Goal: Task Accomplishment & Management: Manage account settings

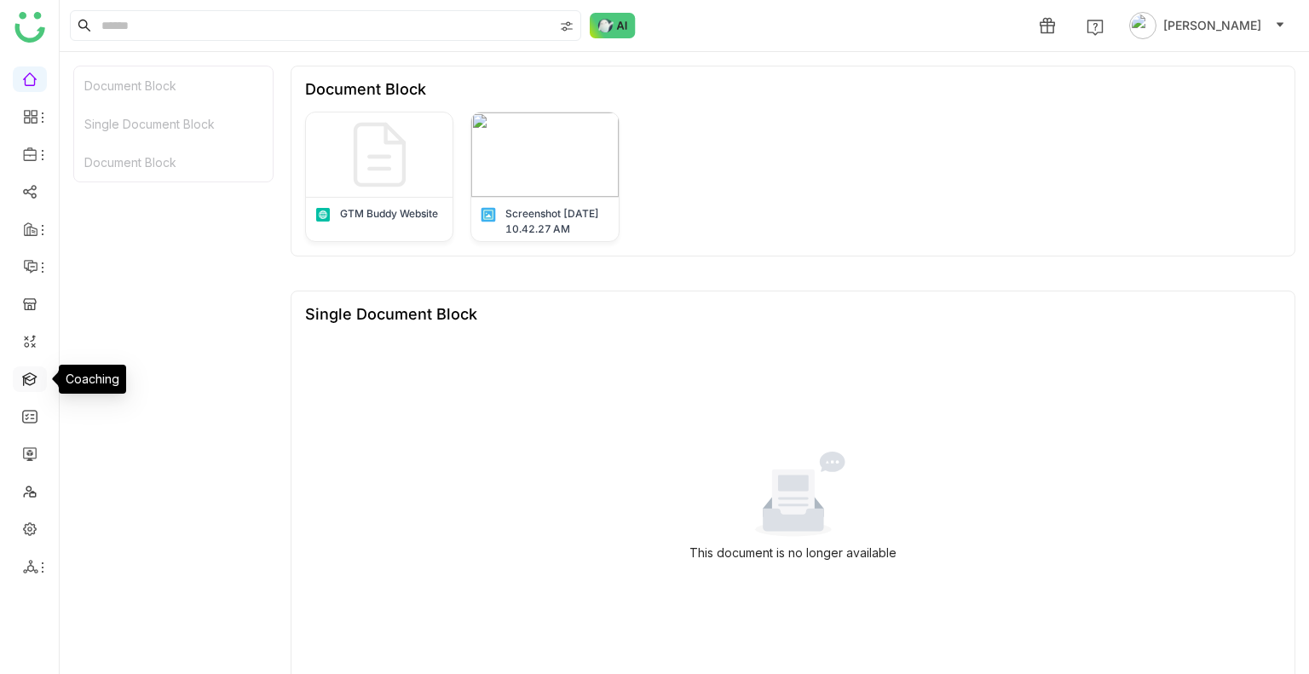
click at [30, 373] on link at bounding box center [29, 378] width 15 height 14
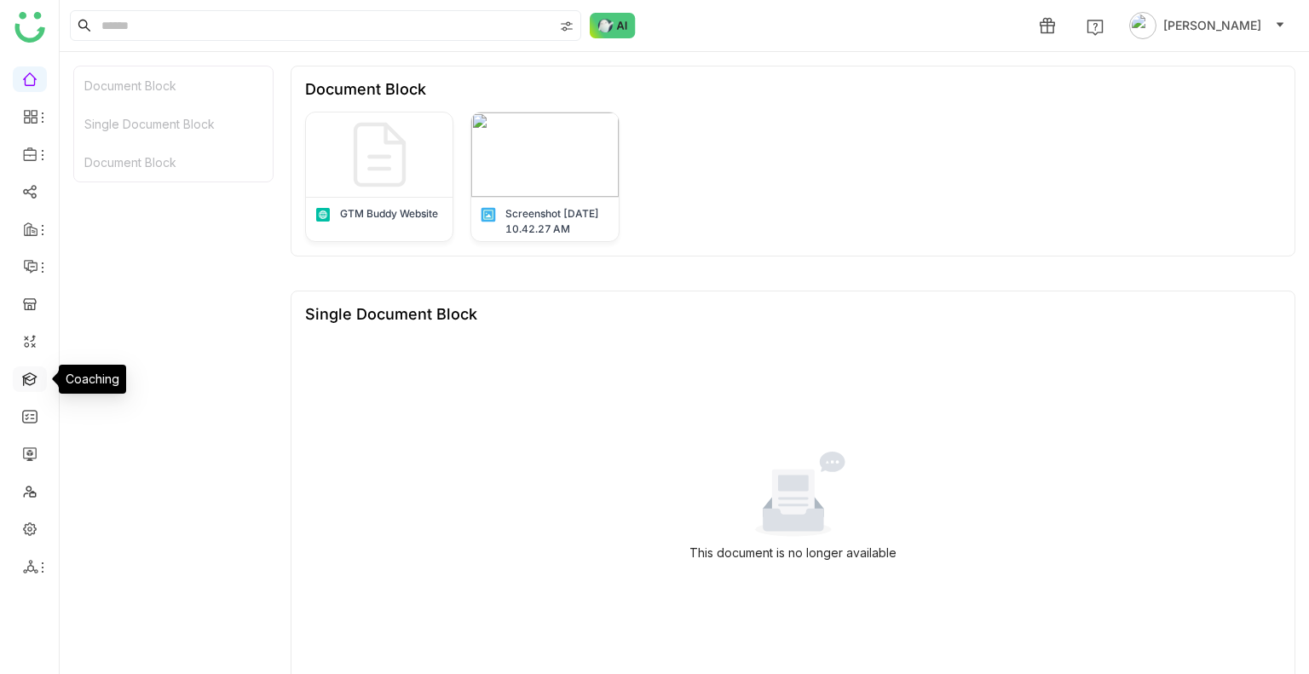
click at [30, 373] on link at bounding box center [29, 378] width 15 height 14
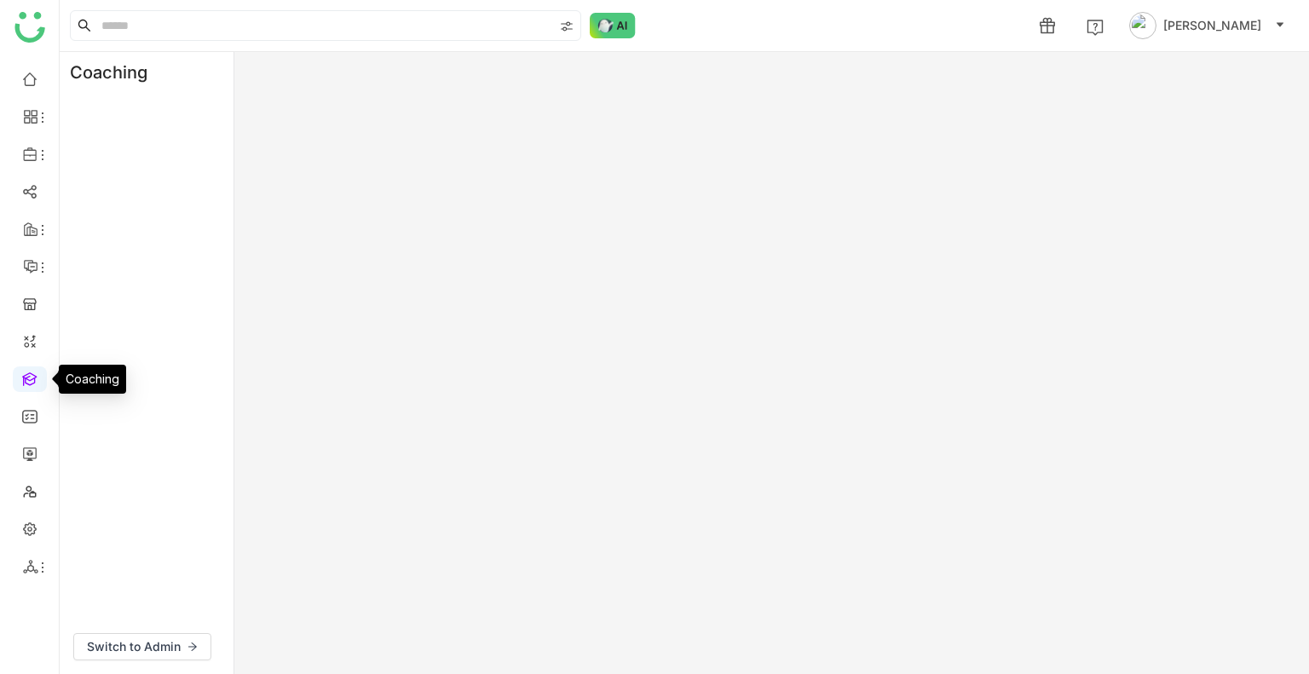
click at [30, 373] on link at bounding box center [29, 378] width 15 height 14
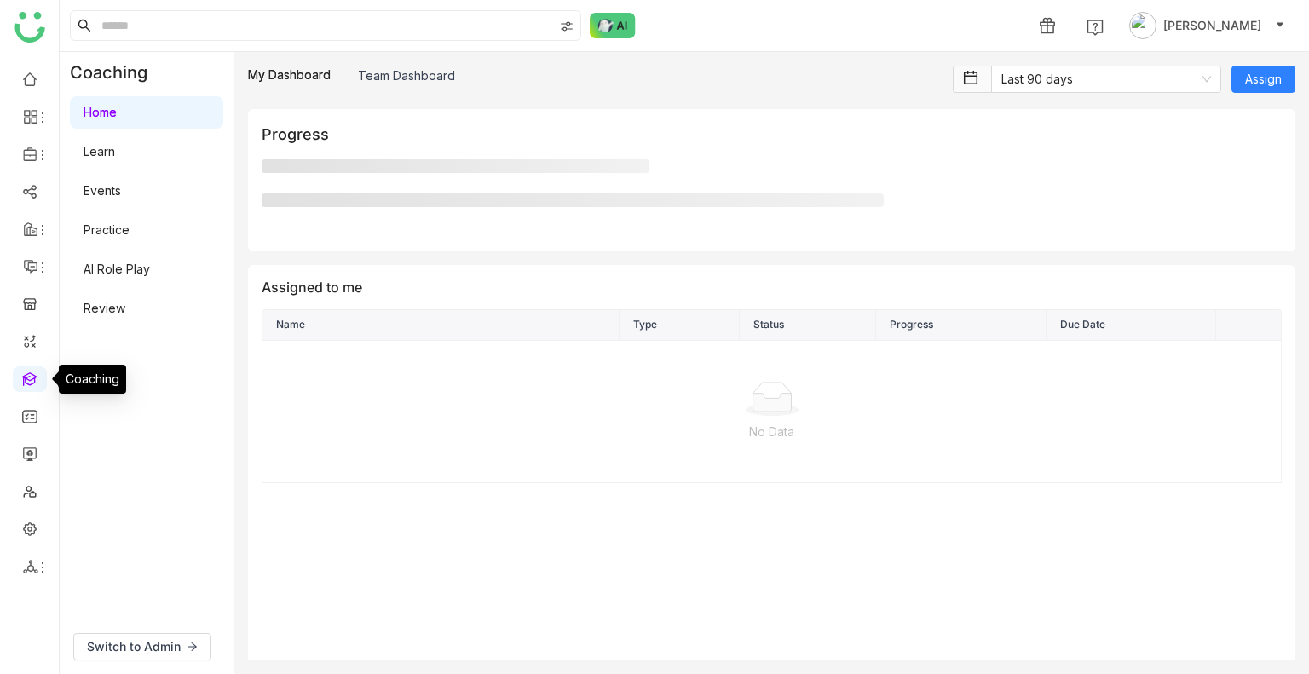
click at [30, 373] on link at bounding box center [29, 378] width 15 height 14
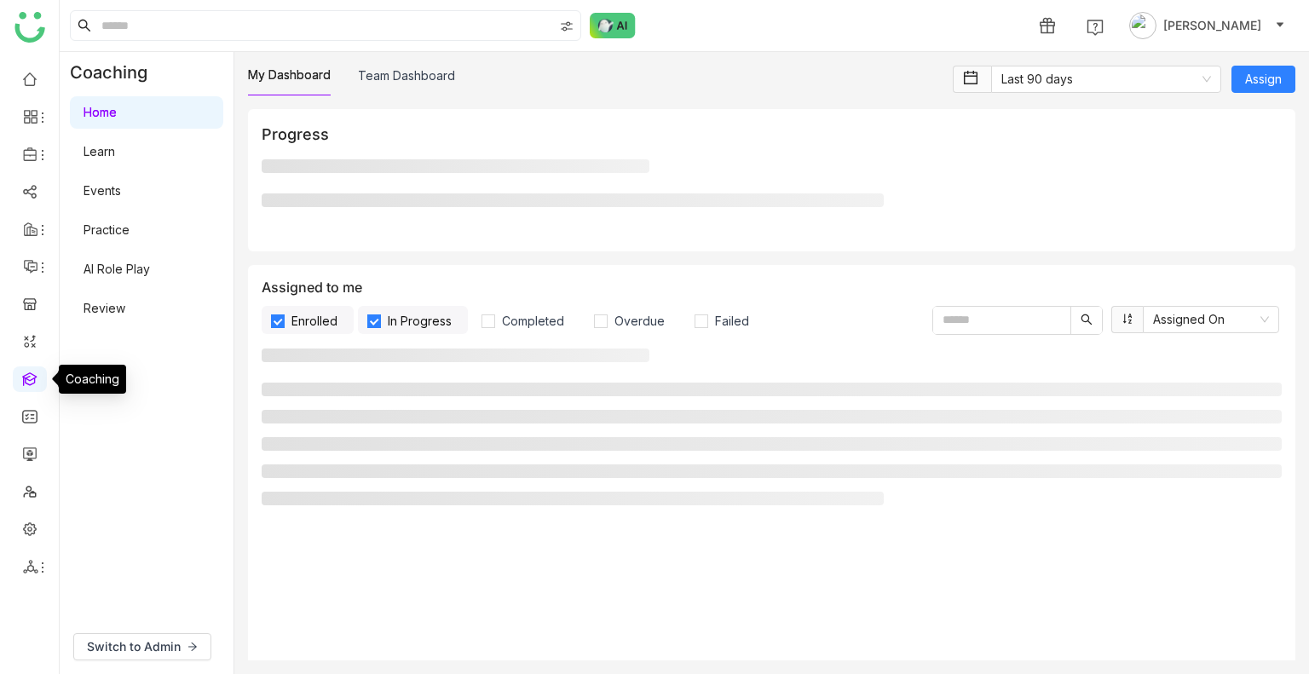
click at [30, 373] on link at bounding box center [29, 378] width 15 height 14
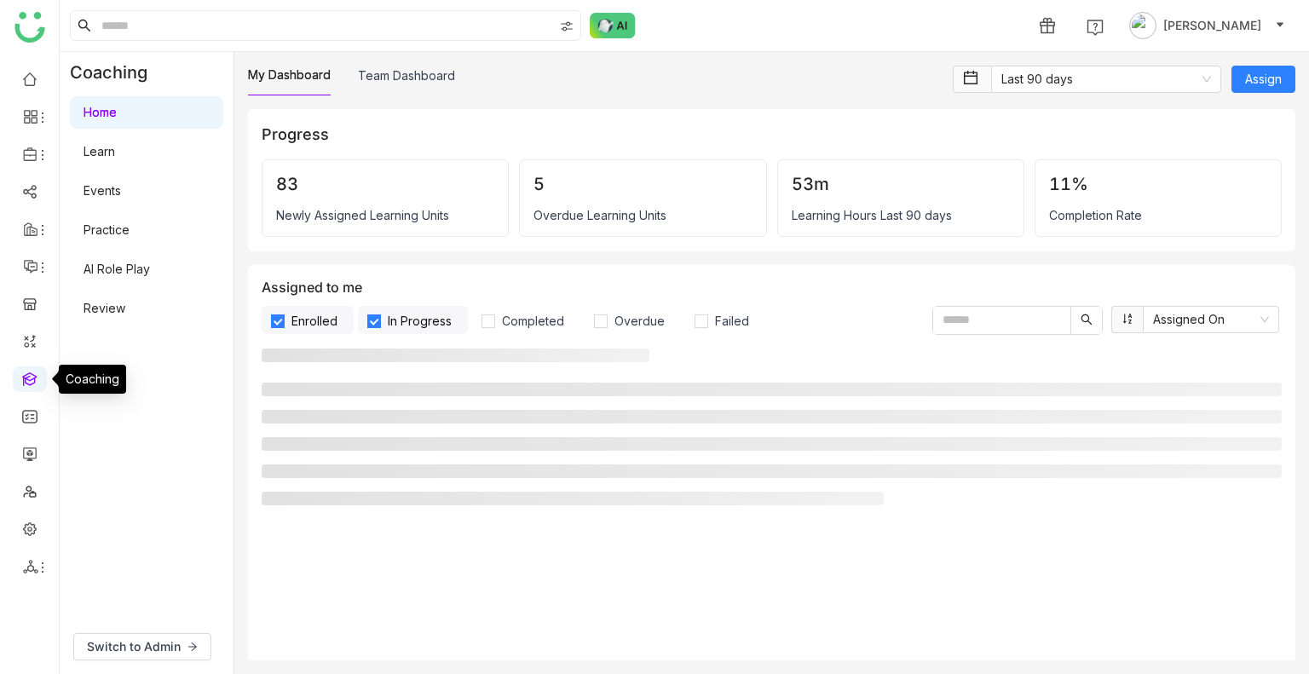
click at [30, 373] on link at bounding box center [29, 378] width 15 height 14
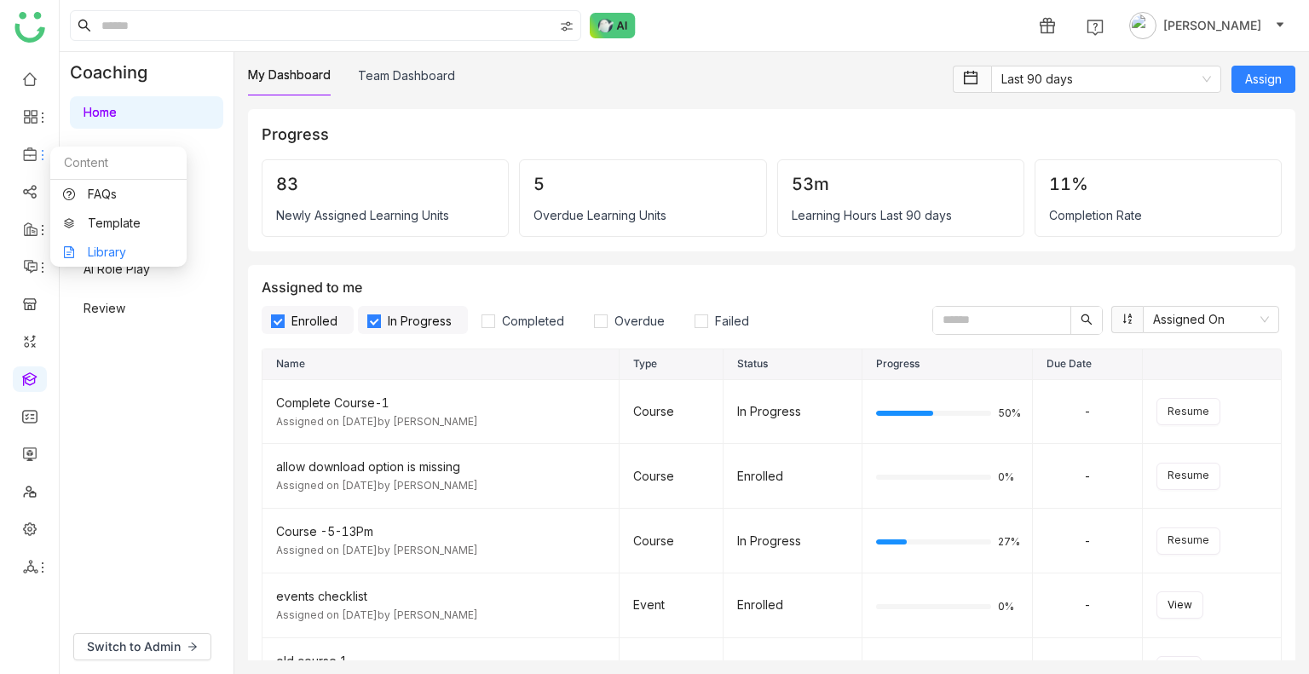
click at [130, 252] on link "Library" at bounding box center [118, 252] width 111 height 12
click at [130, 252] on body "1 [PERSON_NAME] Coaching Home Learn Events Practice AI Role Play Review Switch …" at bounding box center [654, 337] width 1309 height 674
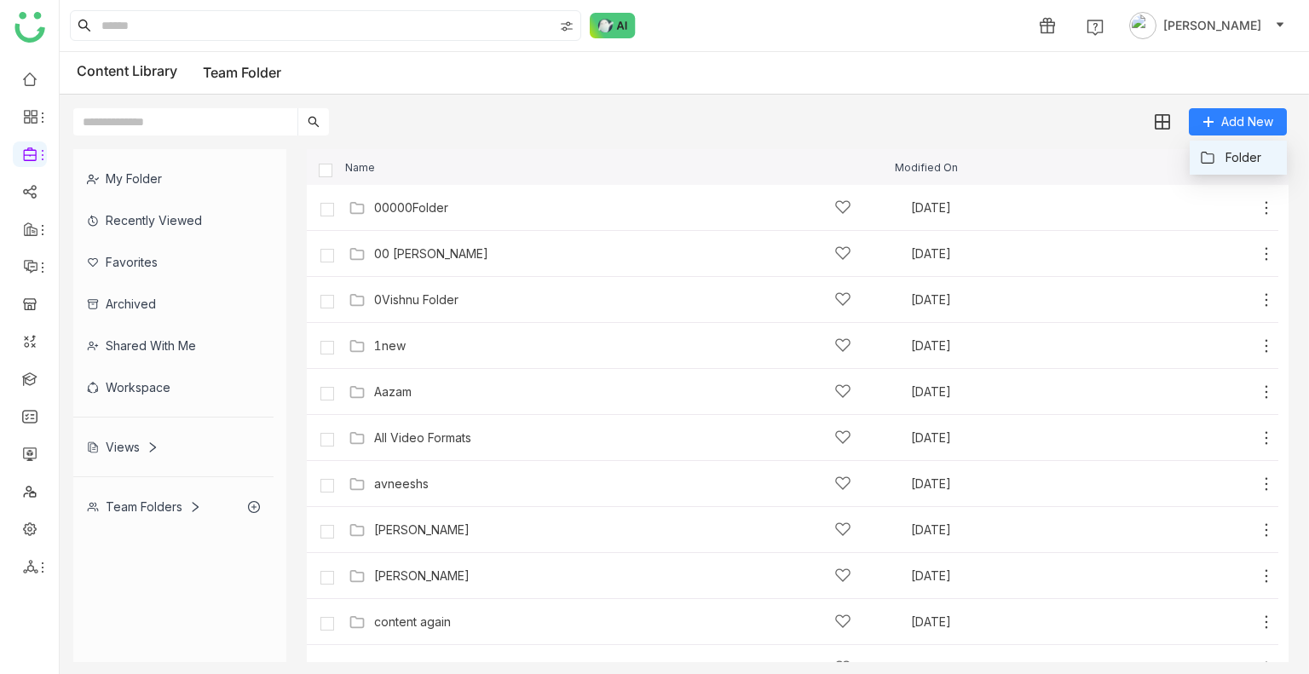
click at [1231, 149] on span "Folder" at bounding box center [1244, 157] width 36 height 19
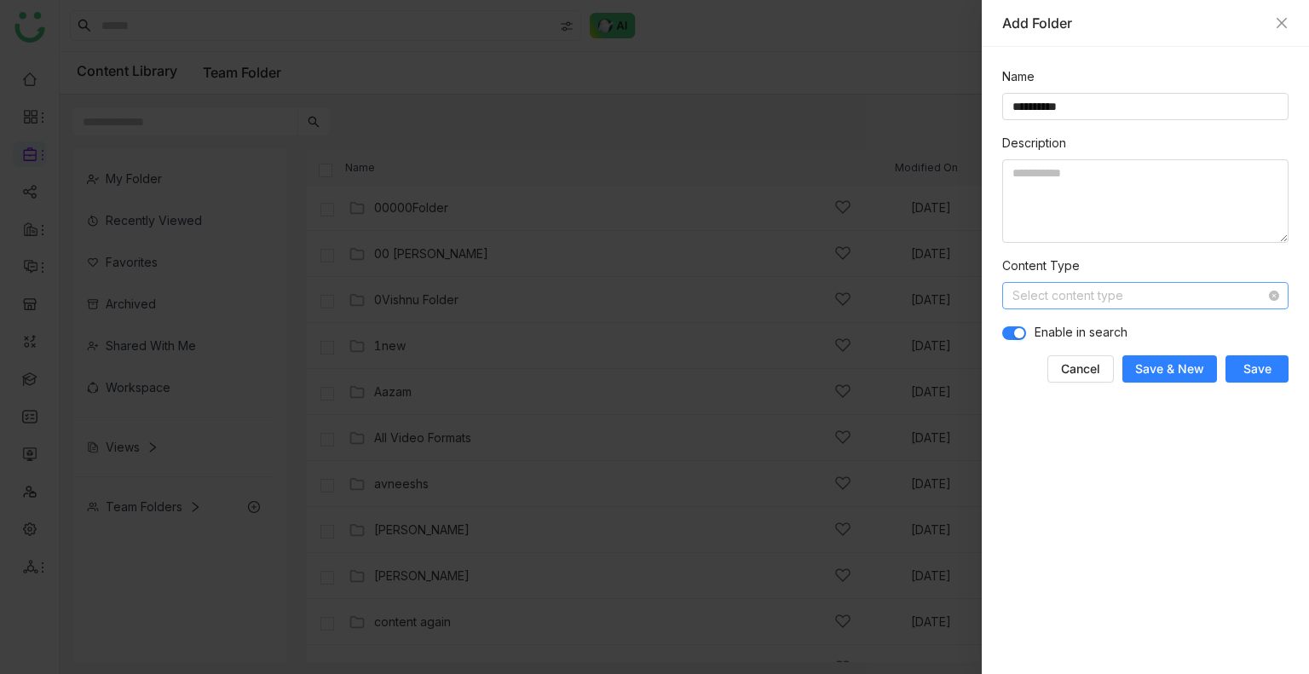
type input "*********"
click at [1081, 303] on input at bounding box center [1140, 296] width 254 height 26
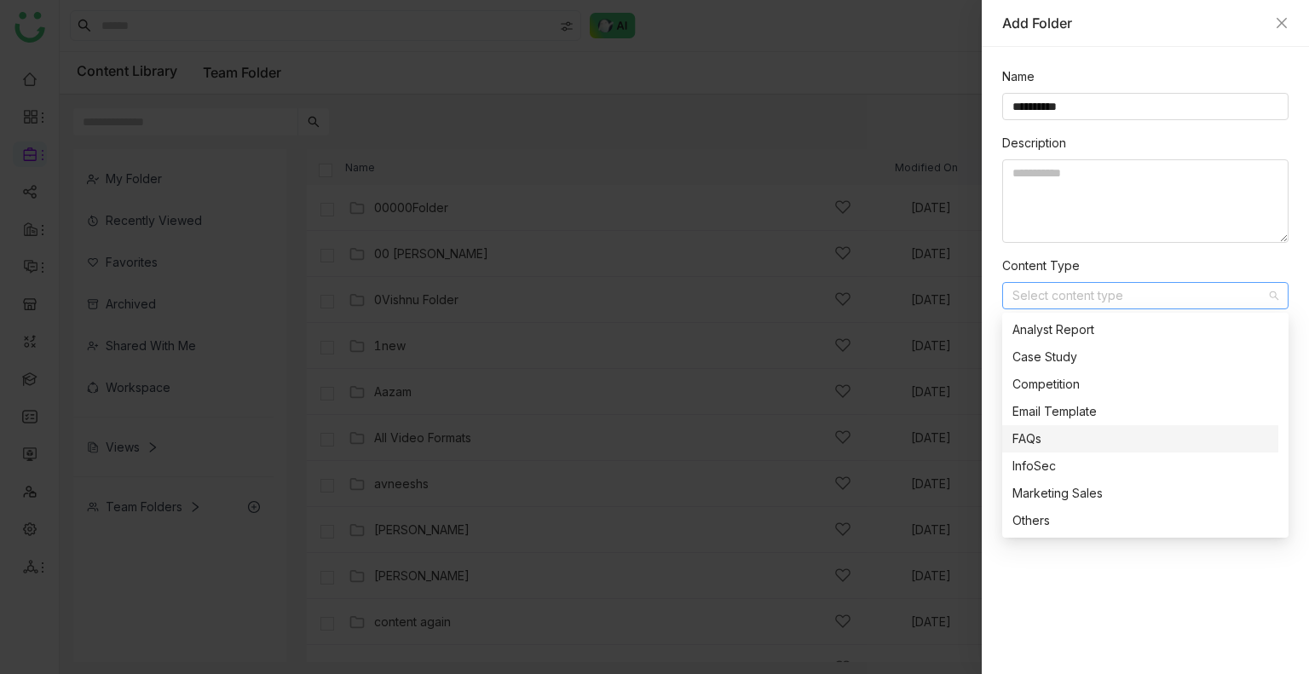
scroll to position [101, 0]
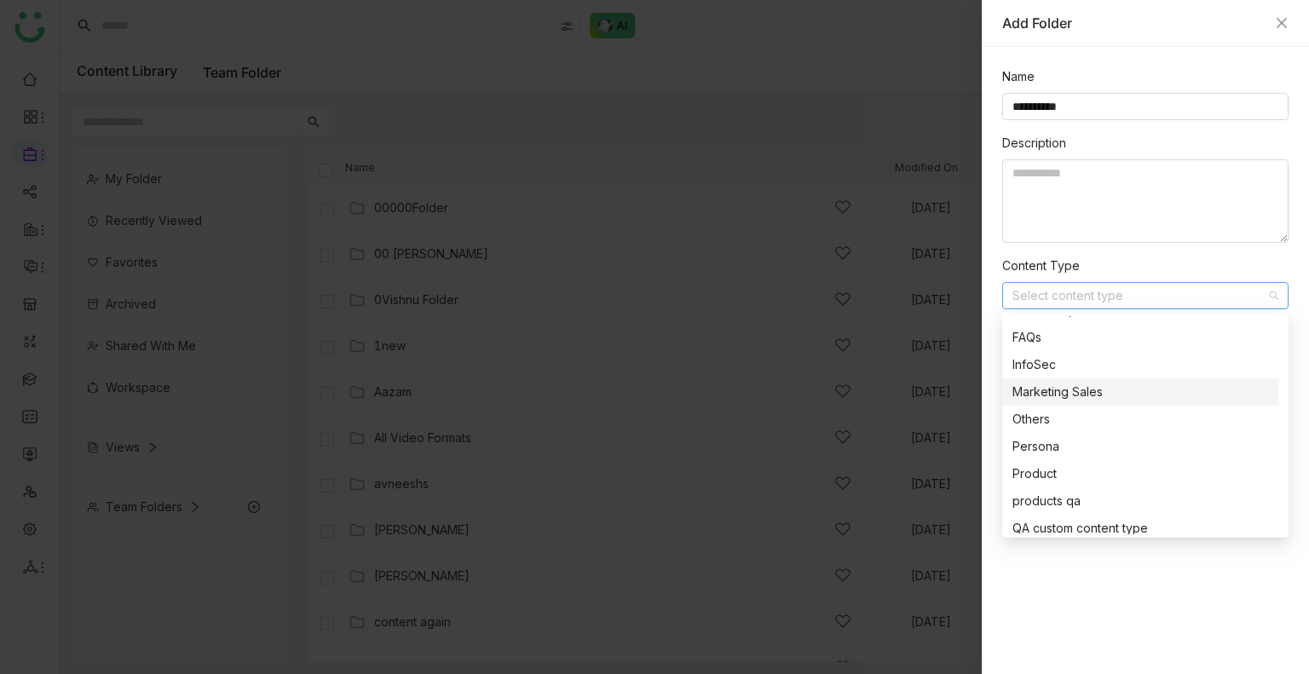
click at [1037, 396] on div "Marketing Sales" at bounding box center [1141, 392] width 256 height 19
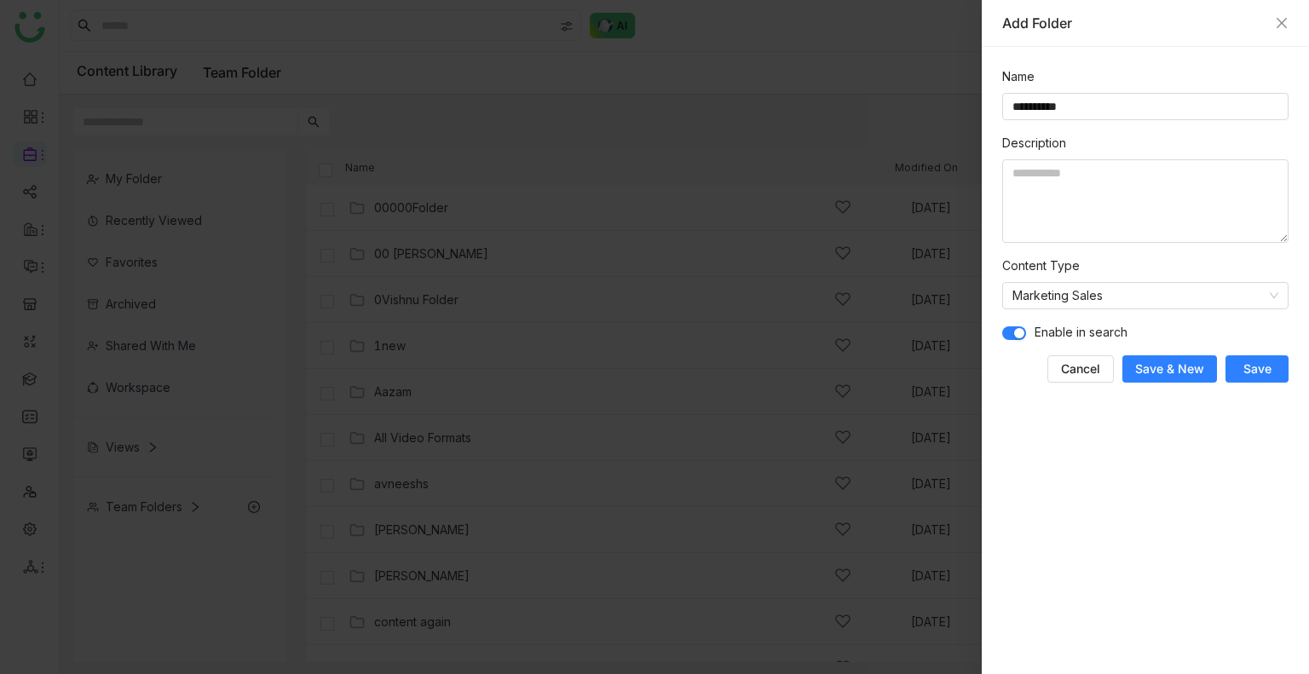
click at [1257, 369] on span "Save" at bounding box center [1258, 369] width 28 height 17
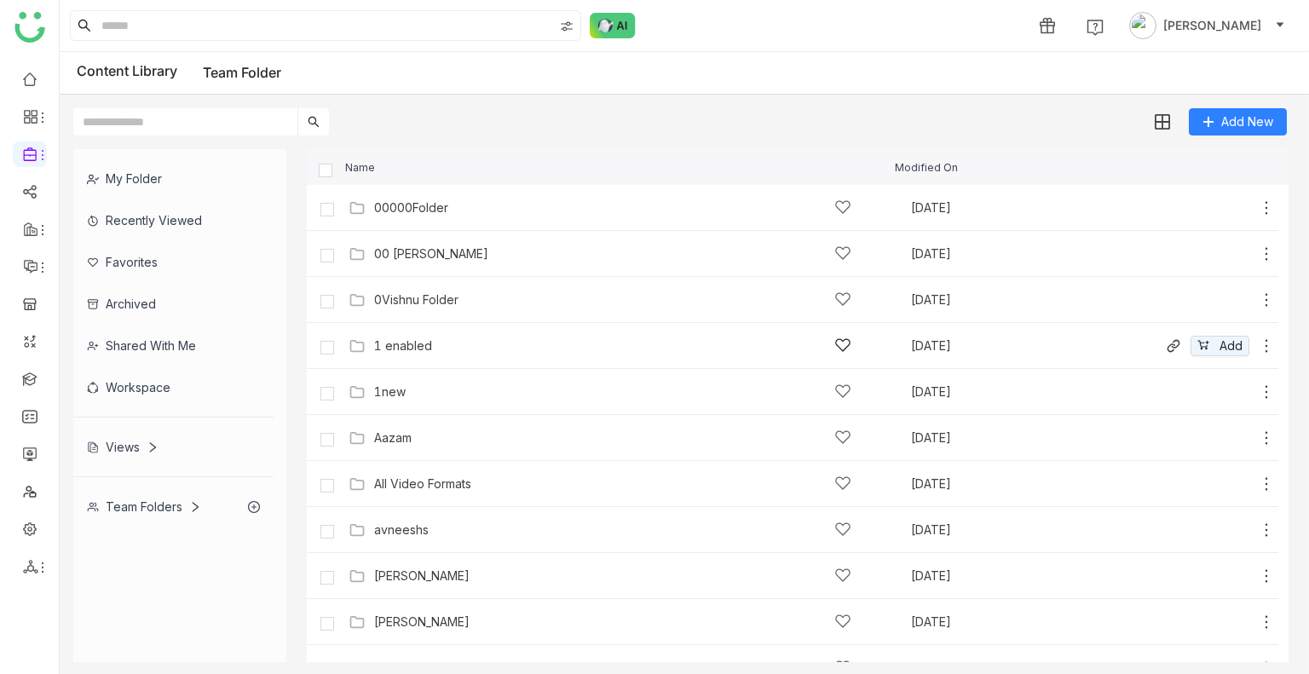
click at [390, 351] on div "1 enabled" at bounding box center [403, 346] width 58 height 14
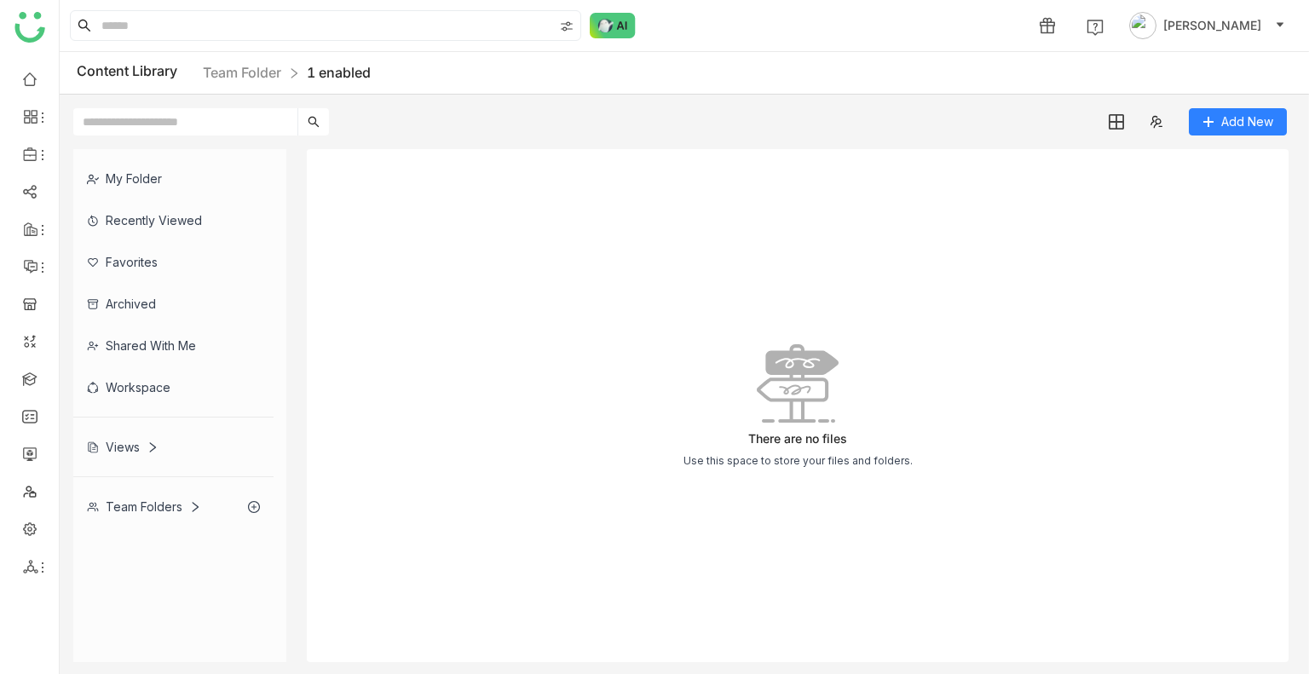
click at [1112, 192] on div "There are no files Use this space to store your files and folders." at bounding box center [798, 405] width 982 height 513
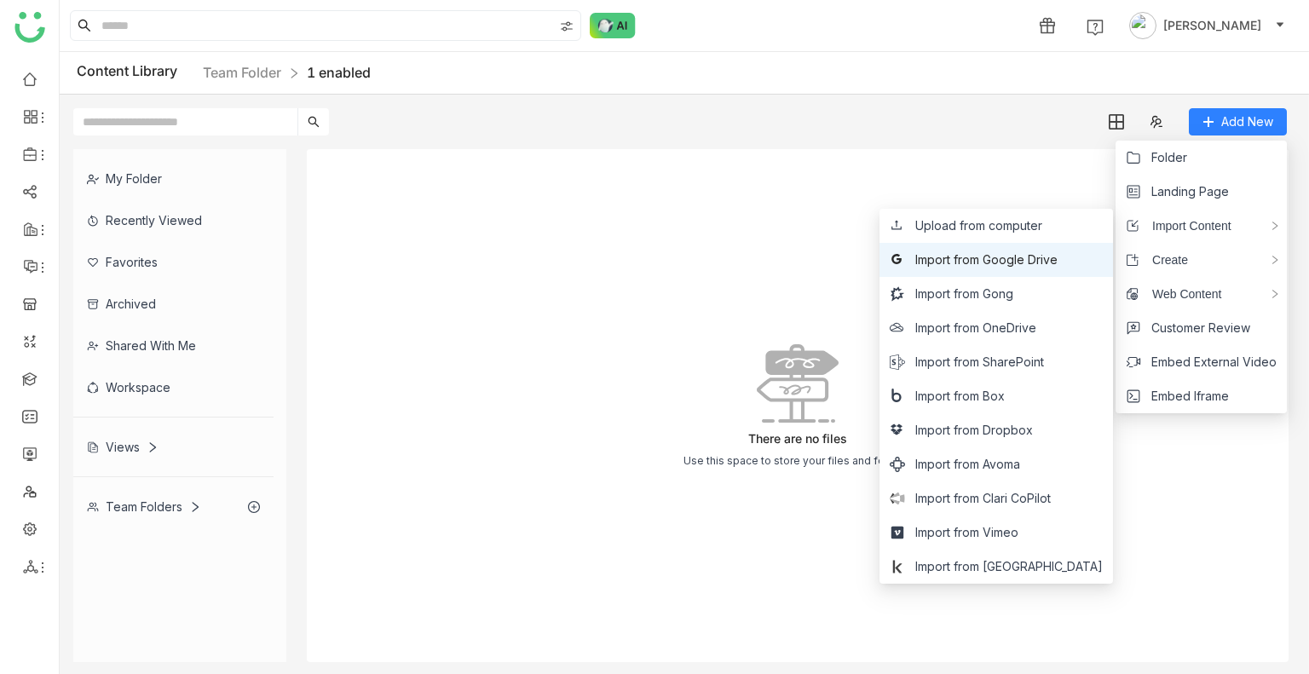
click at [1062, 244] on li "Import from Google Drive" at bounding box center [997, 260] width 234 height 34
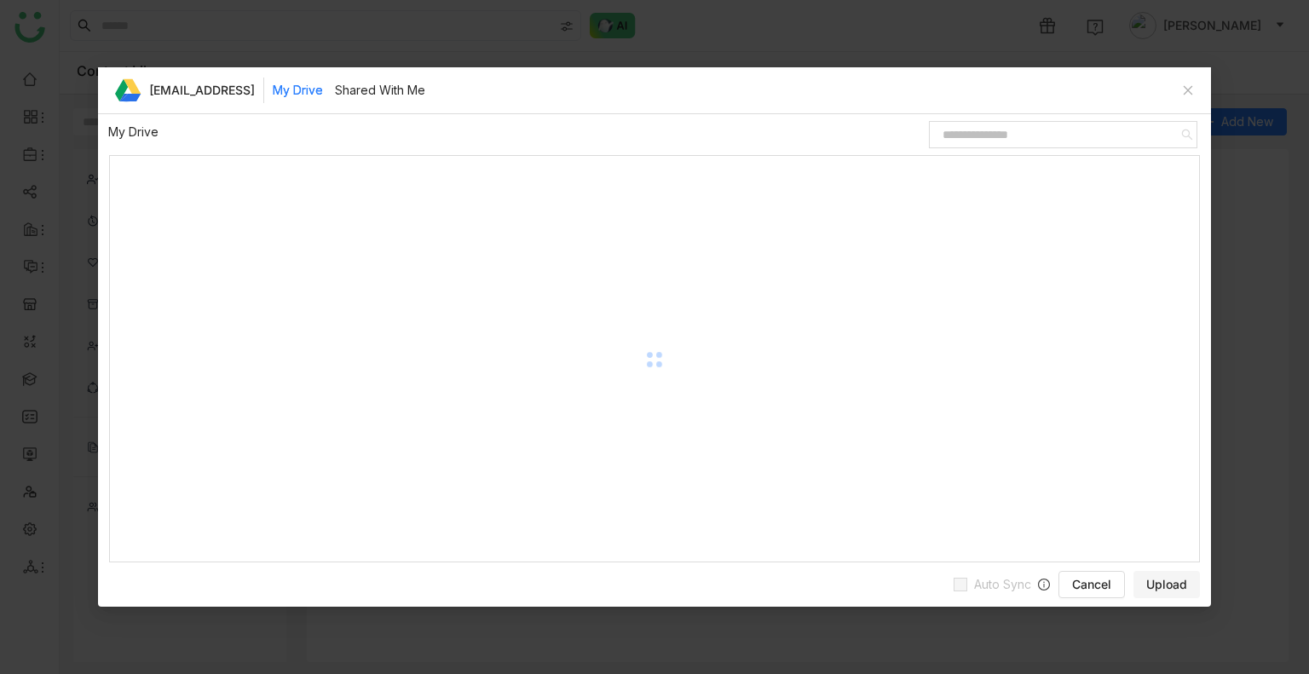
drag, startPoint x: 1062, startPoint y: 244, endPoint x: 406, endPoint y: 251, distance: 656.4
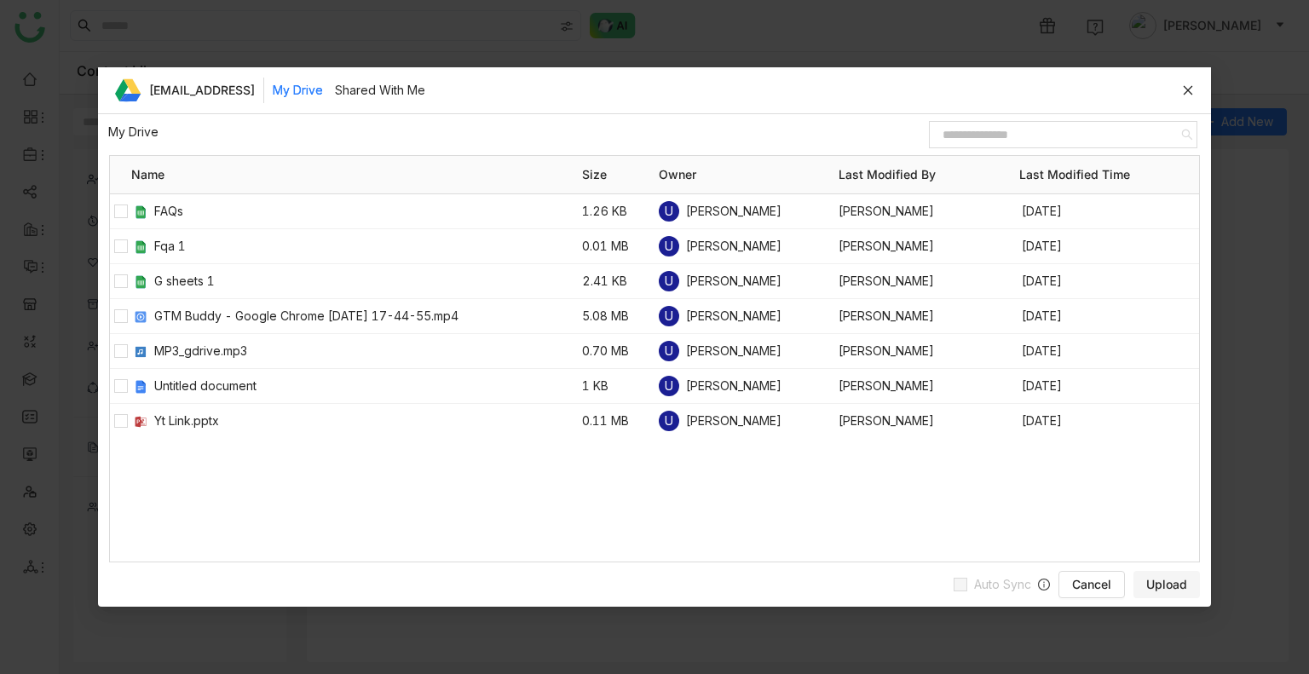
click at [1190, 88] on icon at bounding box center [1187, 89] width 9 height 9
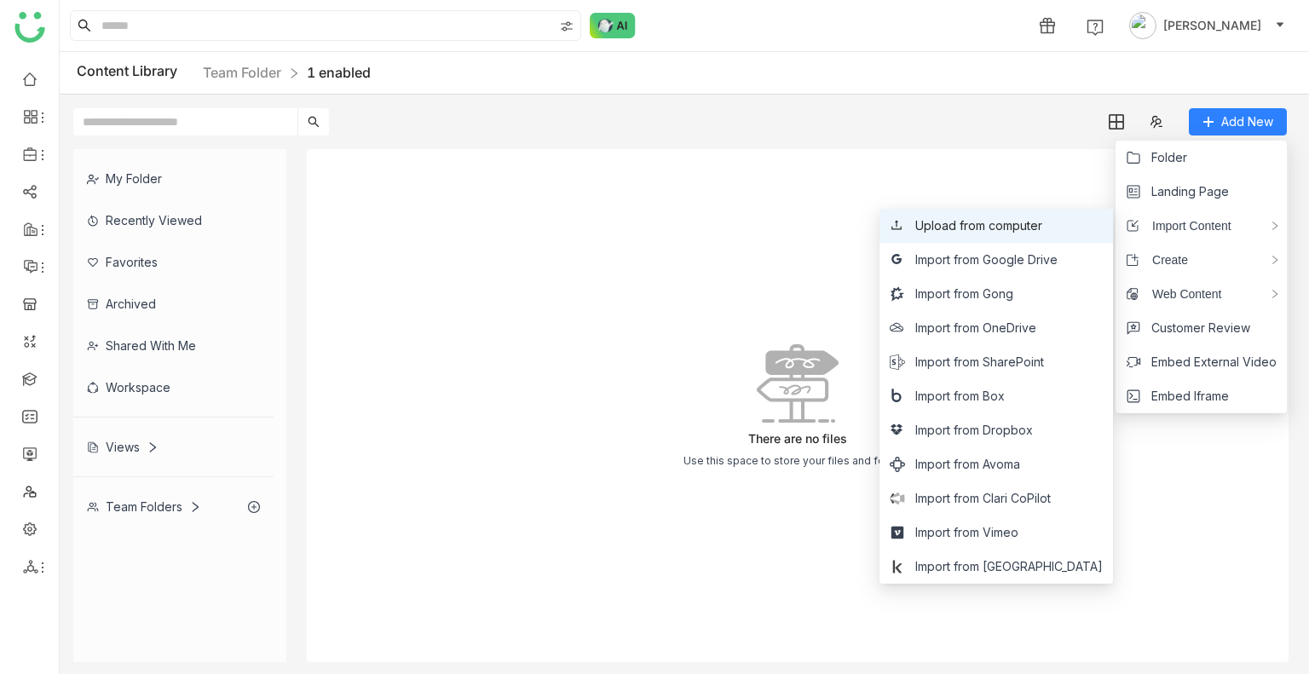
click at [1043, 234] on span "Upload from computer" at bounding box center [979, 226] width 127 height 19
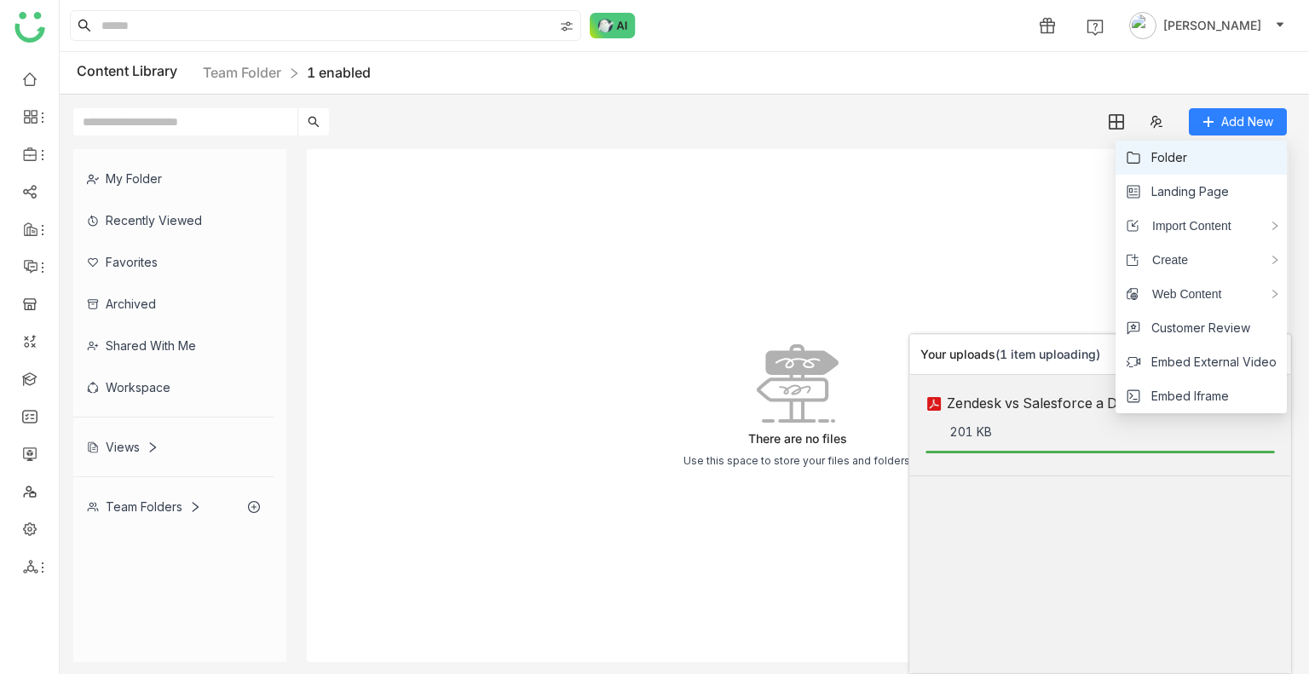
click at [1205, 162] on li "Folder" at bounding box center [1201, 158] width 171 height 34
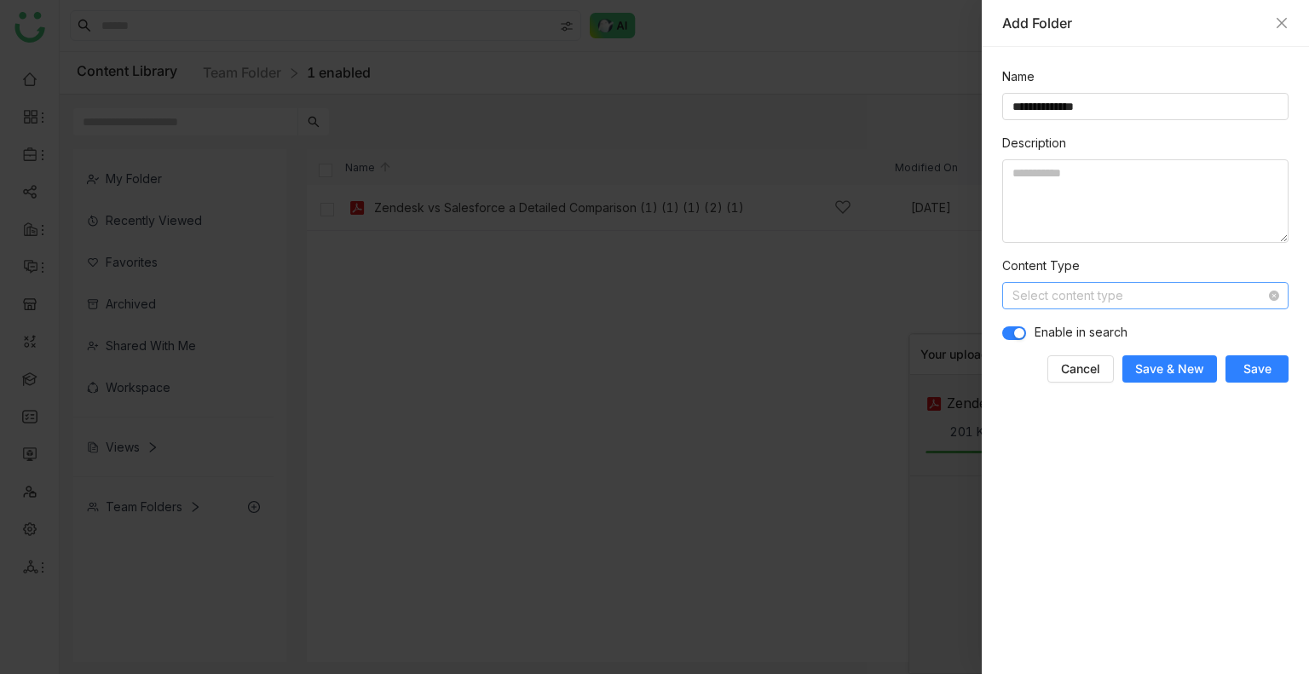
type input "**********"
click at [1182, 295] on input at bounding box center [1140, 296] width 254 height 26
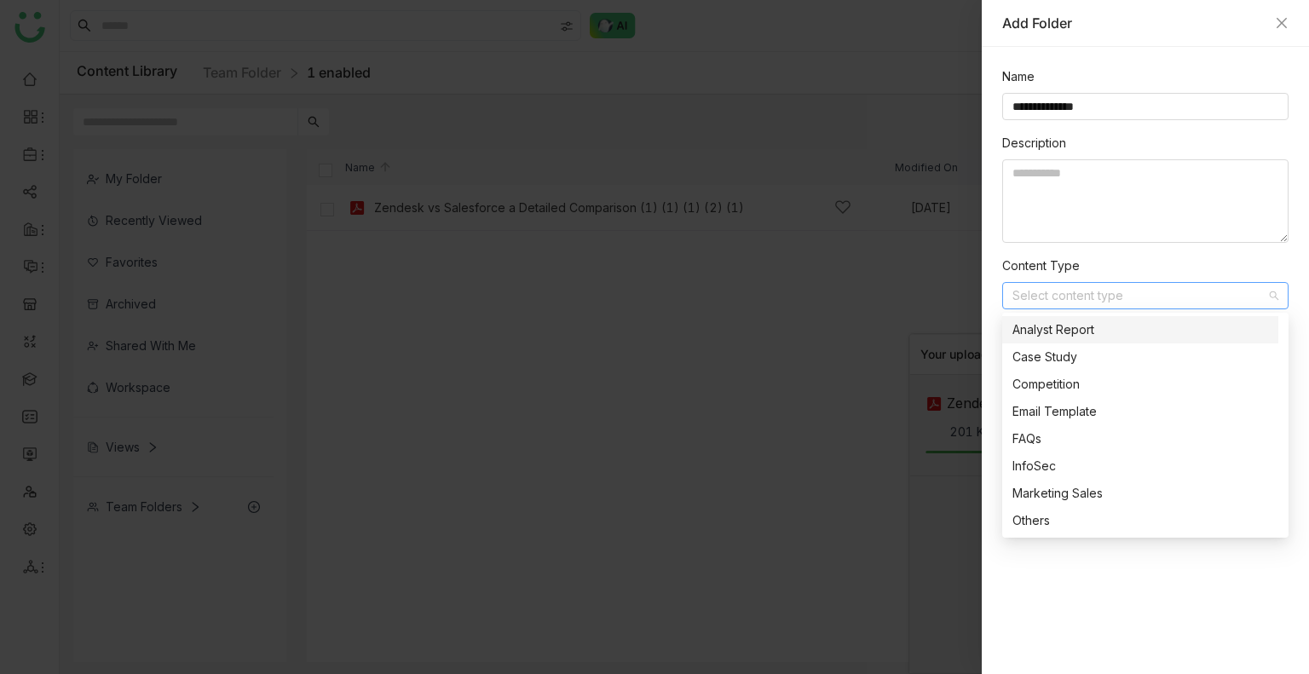
click at [866, 323] on div at bounding box center [654, 337] width 1309 height 674
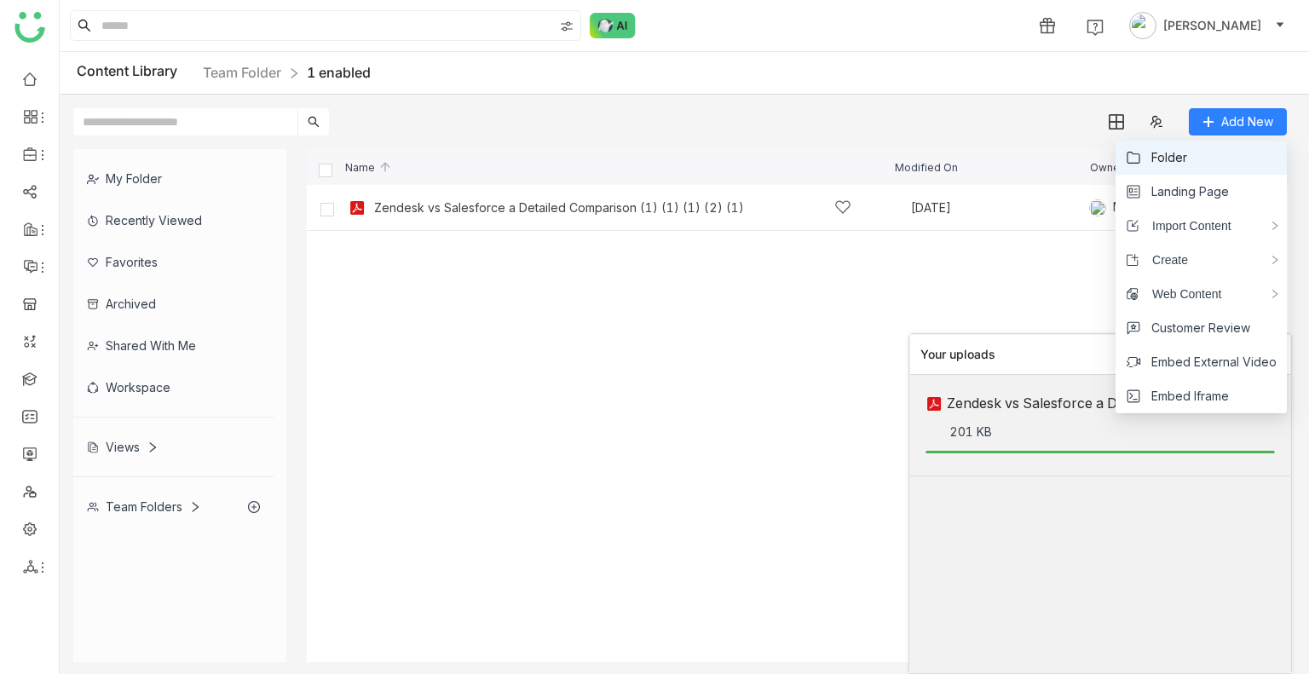
click at [1199, 153] on li "Folder" at bounding box center [1201, 158] width 171 height 34
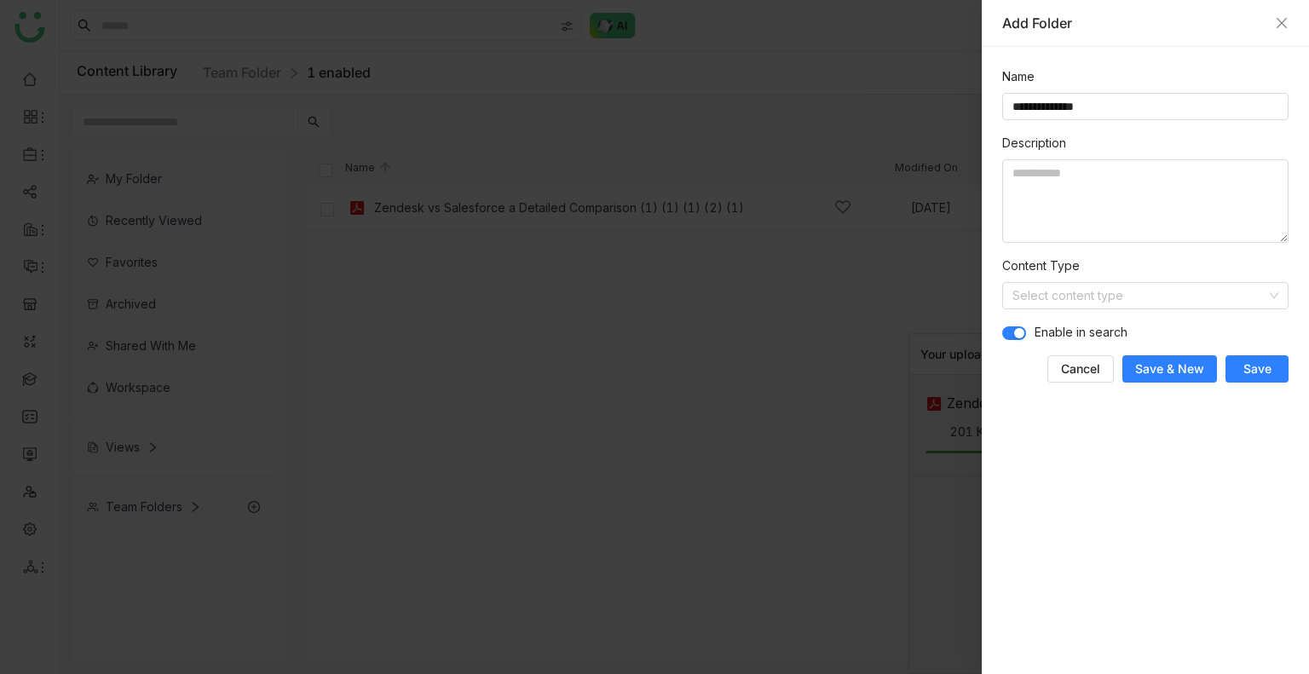
type input "**********"
click at [1229, 365] on button "Save" at bounding box center [1257, 368] width 63 height 27
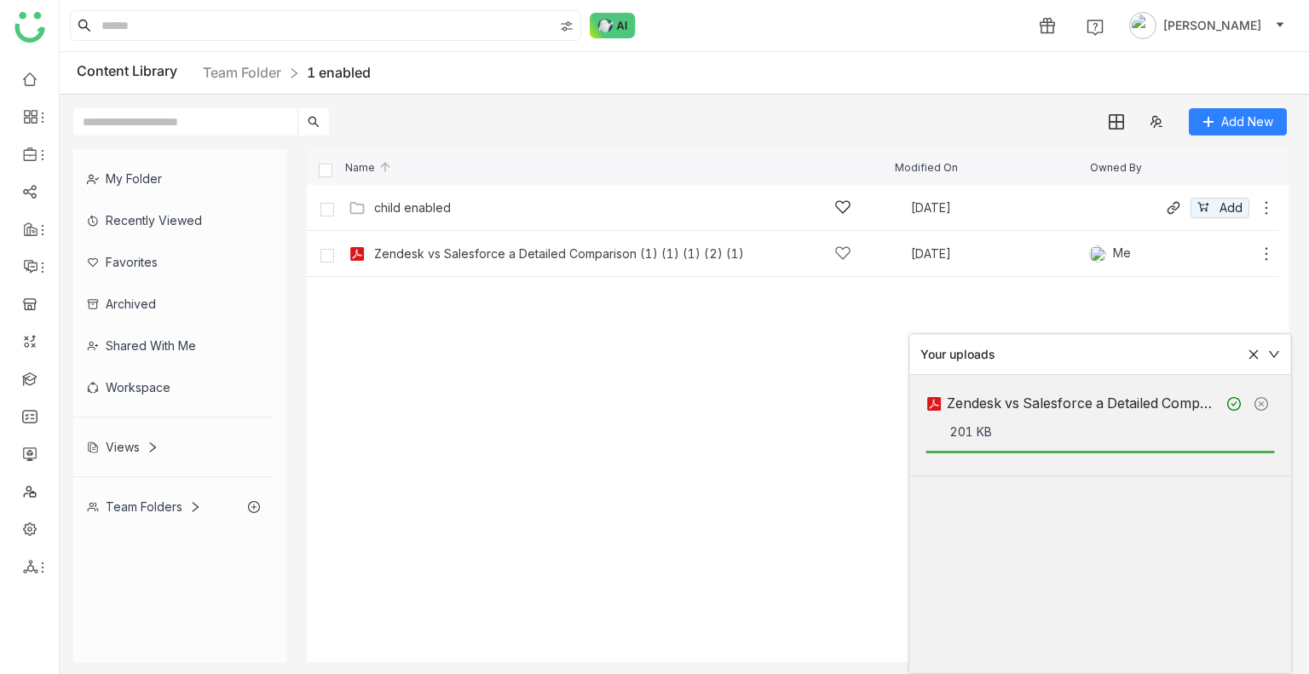
click at [468, 197] on div "child enabled [DATE] Add" at bounding box center [809, 207] width 931 height 26
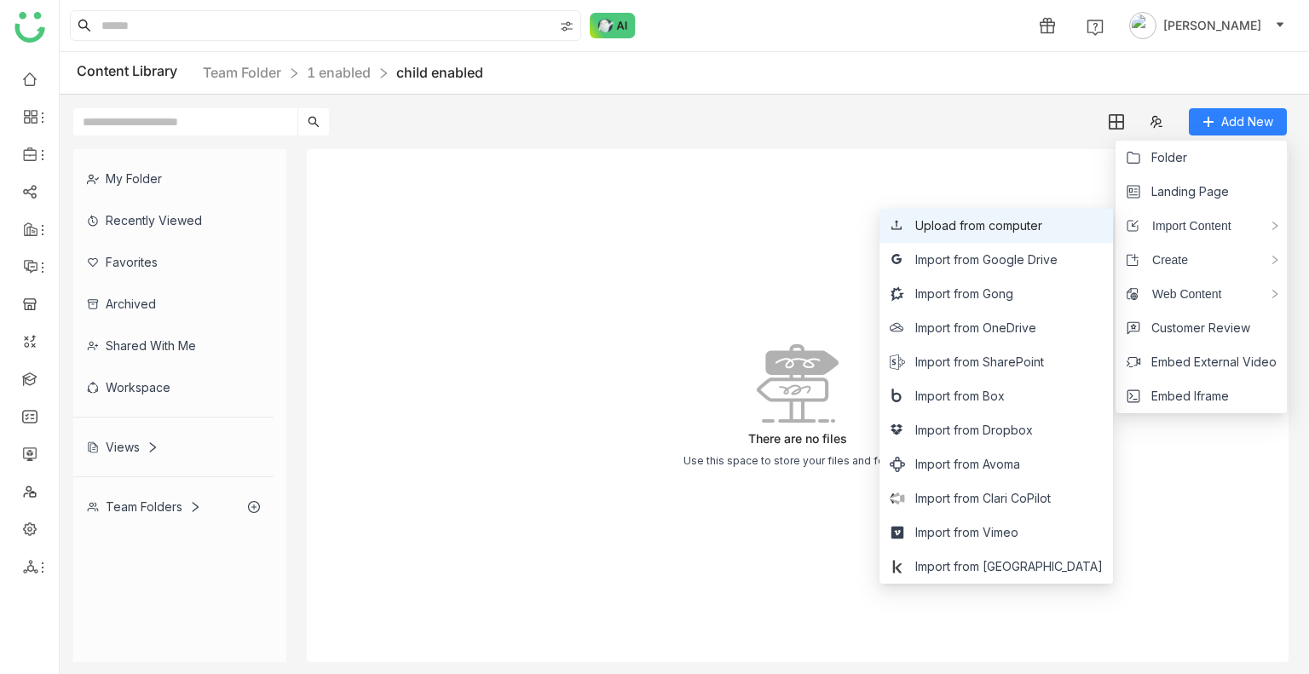
click at [1089, 222] on li "Upload from computer" at bounding box center [997, 226] width 234 height 34
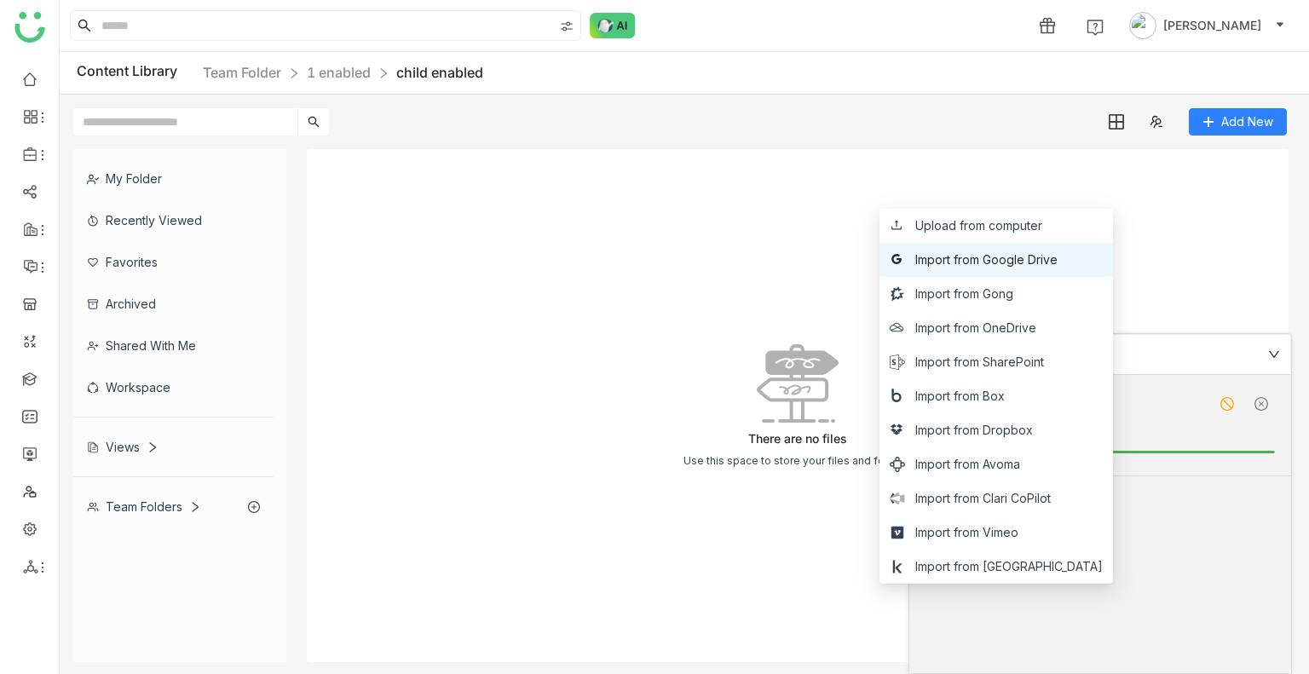
click at [1033, 264] on span "Import from Google Drive" at bounding box center [987, 260] width 142 height 19
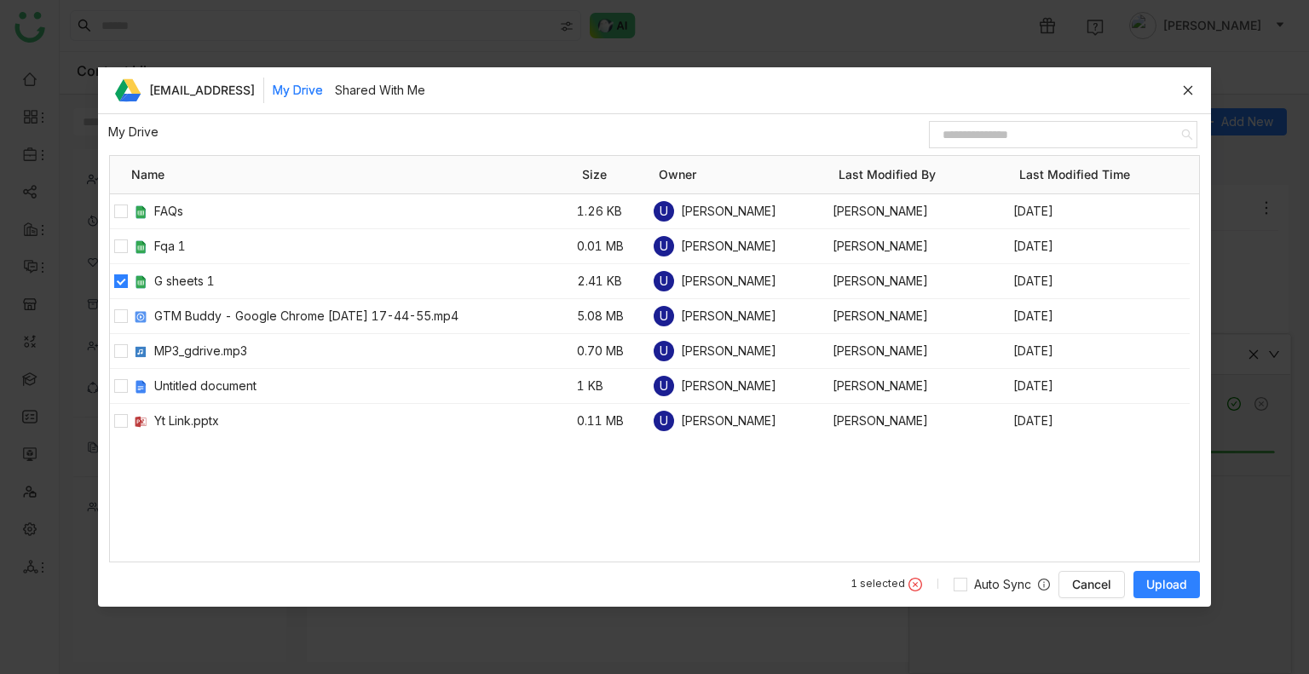
click at [1170, 585] on span "Upload" at bounding box center [1167, 584] width 41 height 17
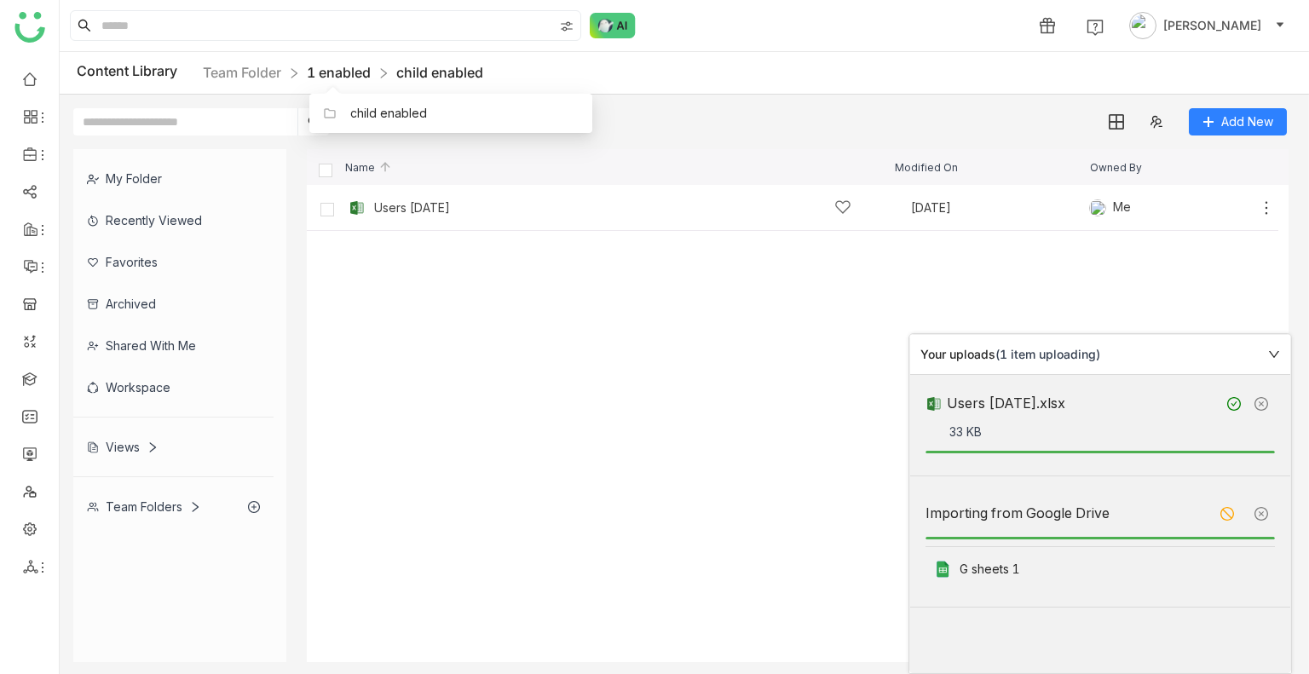
click at [338, 78] on link "1 enabled" at bounding box center [339, 72] width 64 height 17
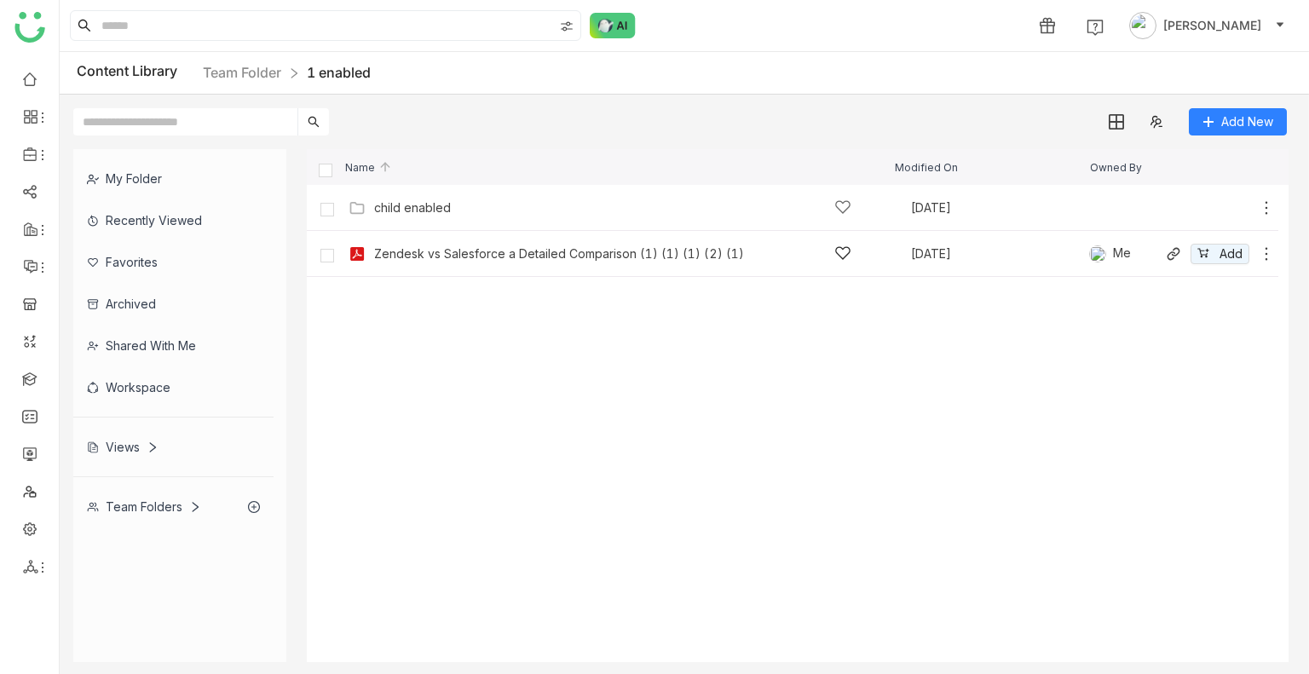
click at [473, 265] on div "Zendesk vs Salesforce a Detailed Comparison (1) (1) (1) (2) (1) [DATE] Me Add" at bounding box center [809, 253] width 931 height 26
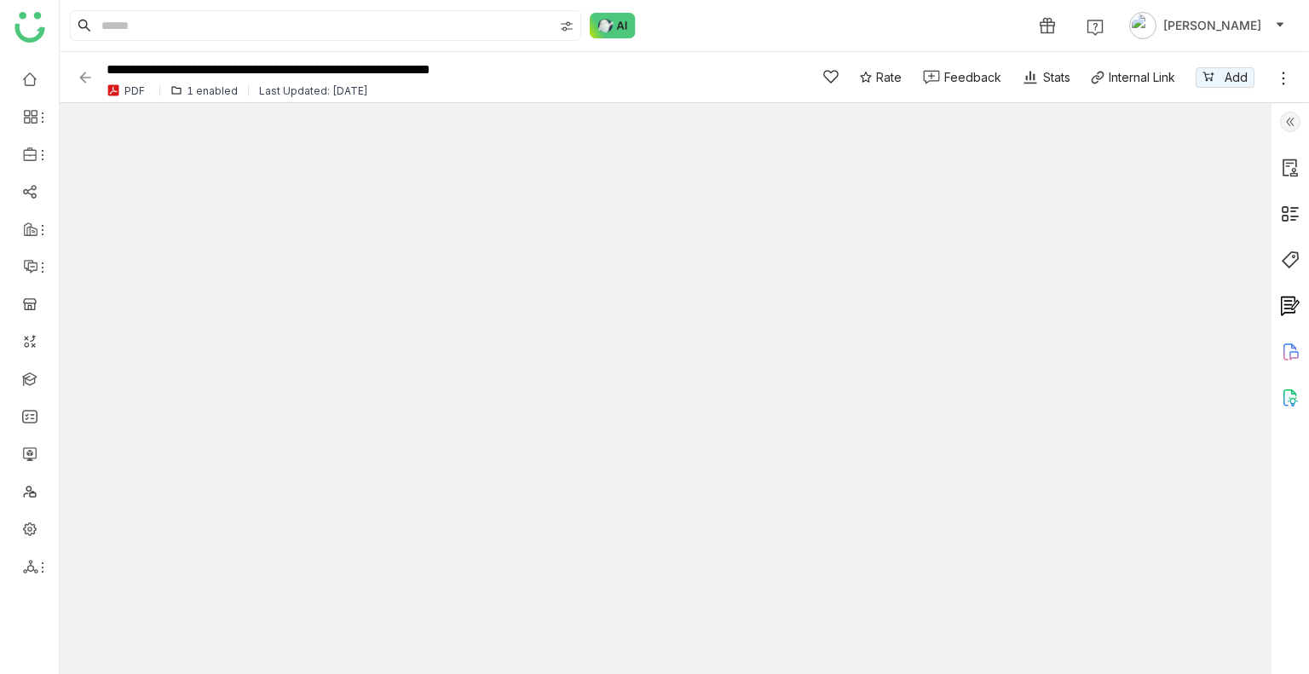
click at [1282, 45] on div "1 [PERSON_NAME]" at bounding box center [685, 25] width 1250 height 51
click at [1281, 128] on img at bounding box center [1290, 122] width 20 height 20
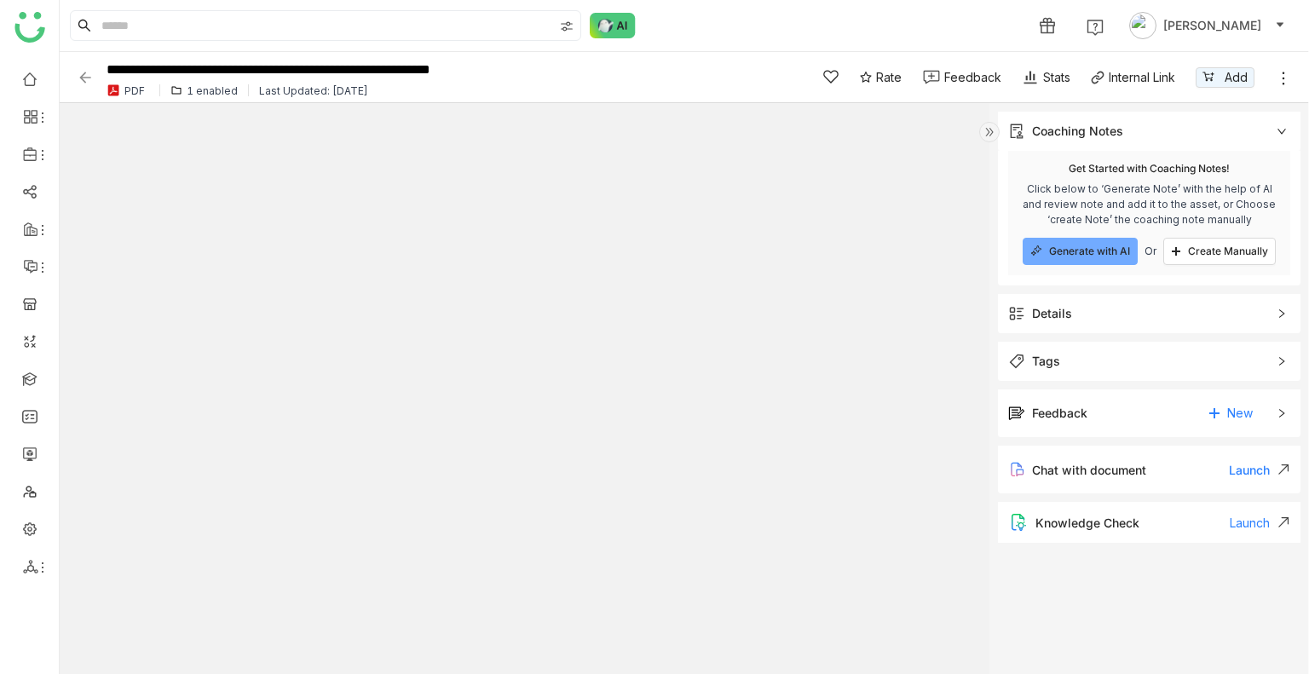
click at [1060, 315] on div "Details" at bounding box center [1052, 313] width 40 height 19
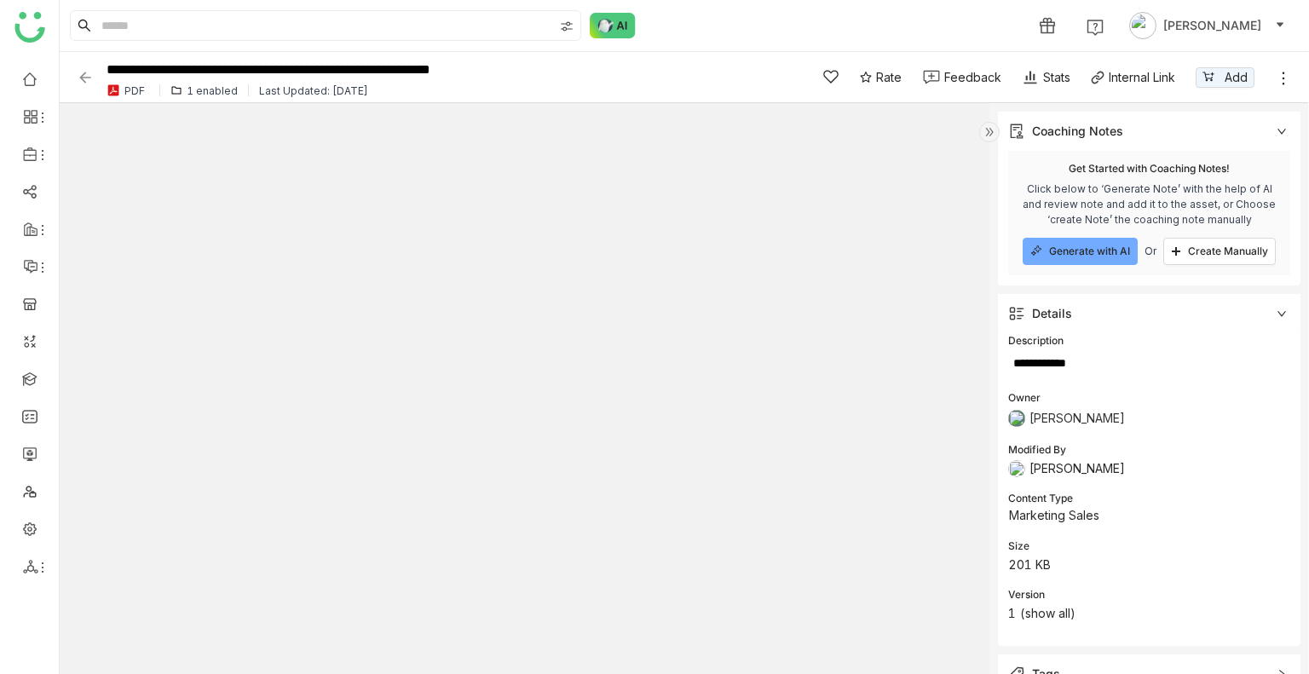
click at [82, 88] on div "**********" at bounding box center [431, 77] width 708 height 47
click at [85, 78] on img at bounding box center [85, 77] width 17 height 17
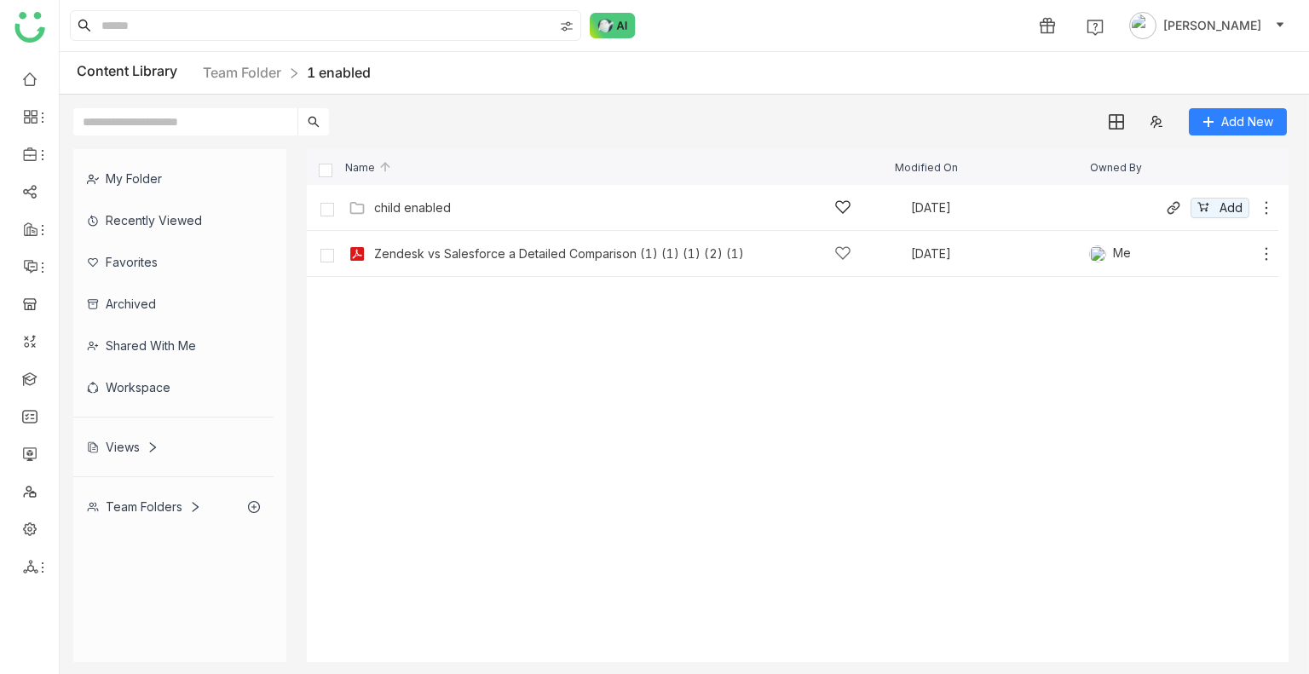
click at [422, 213] on div "child enabled" at bounding box center [412, 208] width 77 height 14
click at [577, 205] on div "G sheets 1" at bounding box center [612, 208] width 477 height 18
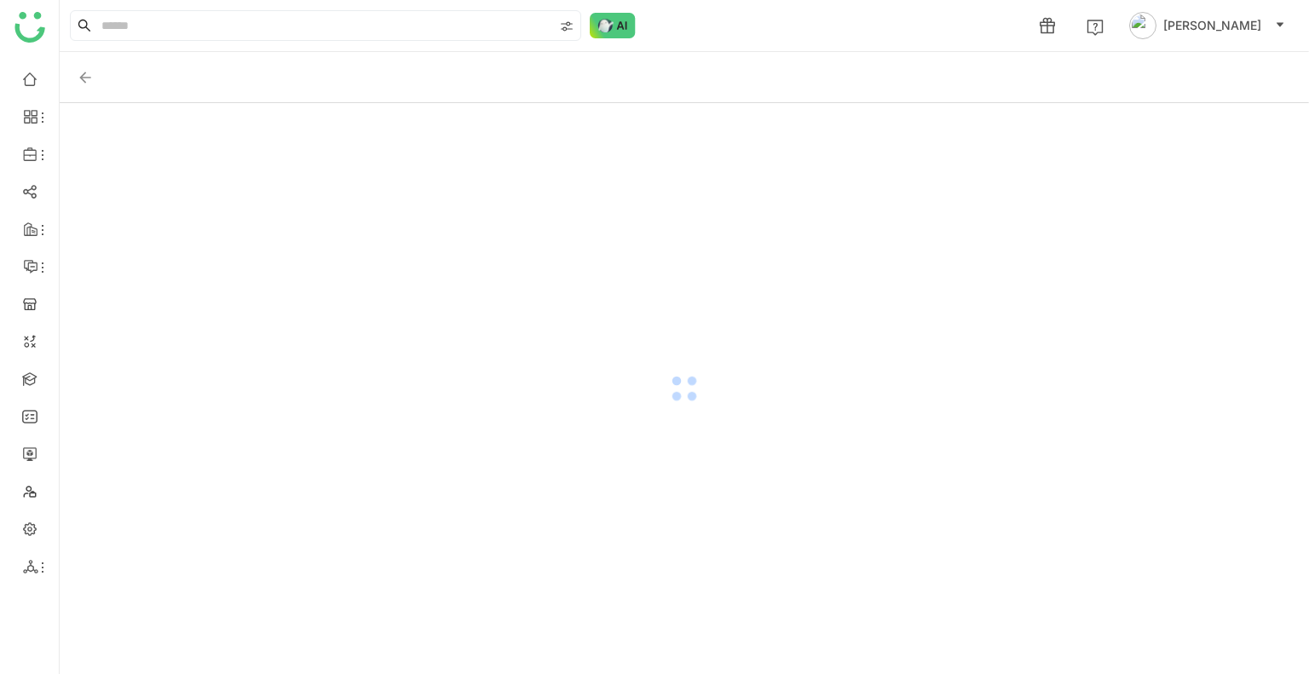
click at [577, 205] on div at bounding box center [685, 388] width 1250 height 571
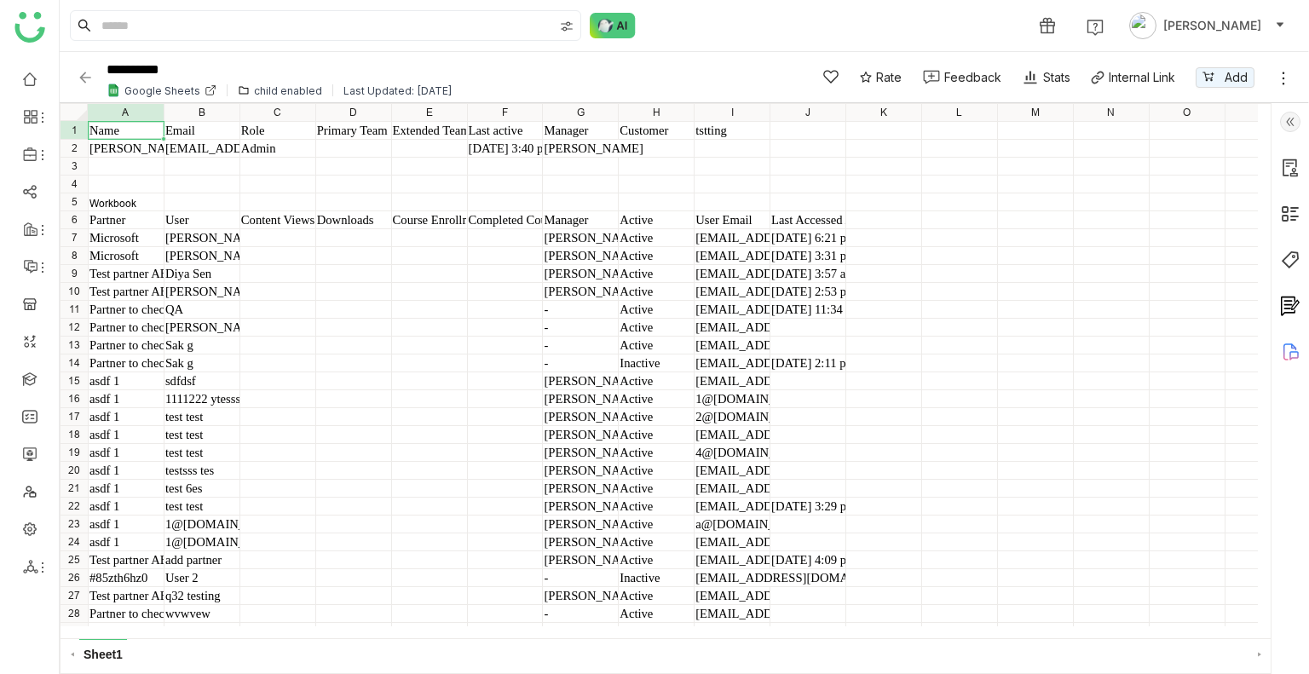
click at [1296, 125] on img at bounding box center [1290, 122] width 20 height 20
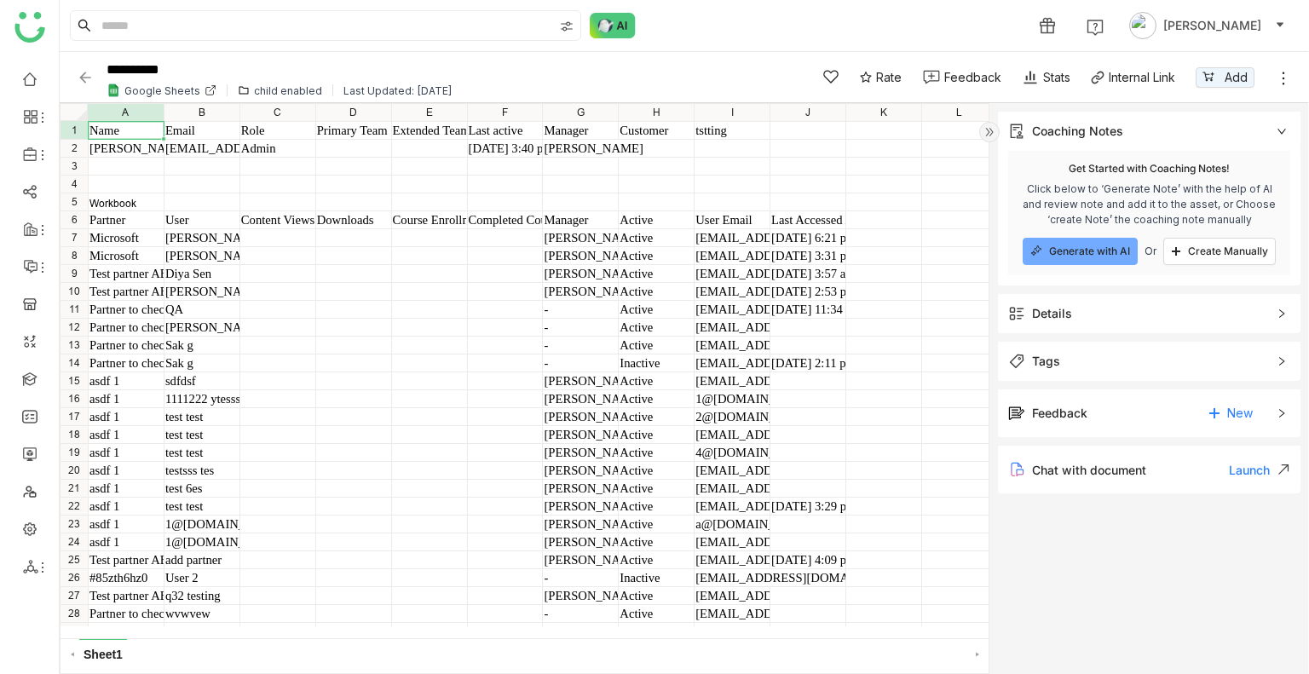
click at [1084, 323] on div "Details" at bounding box center [1149, 313] width 303 height 39
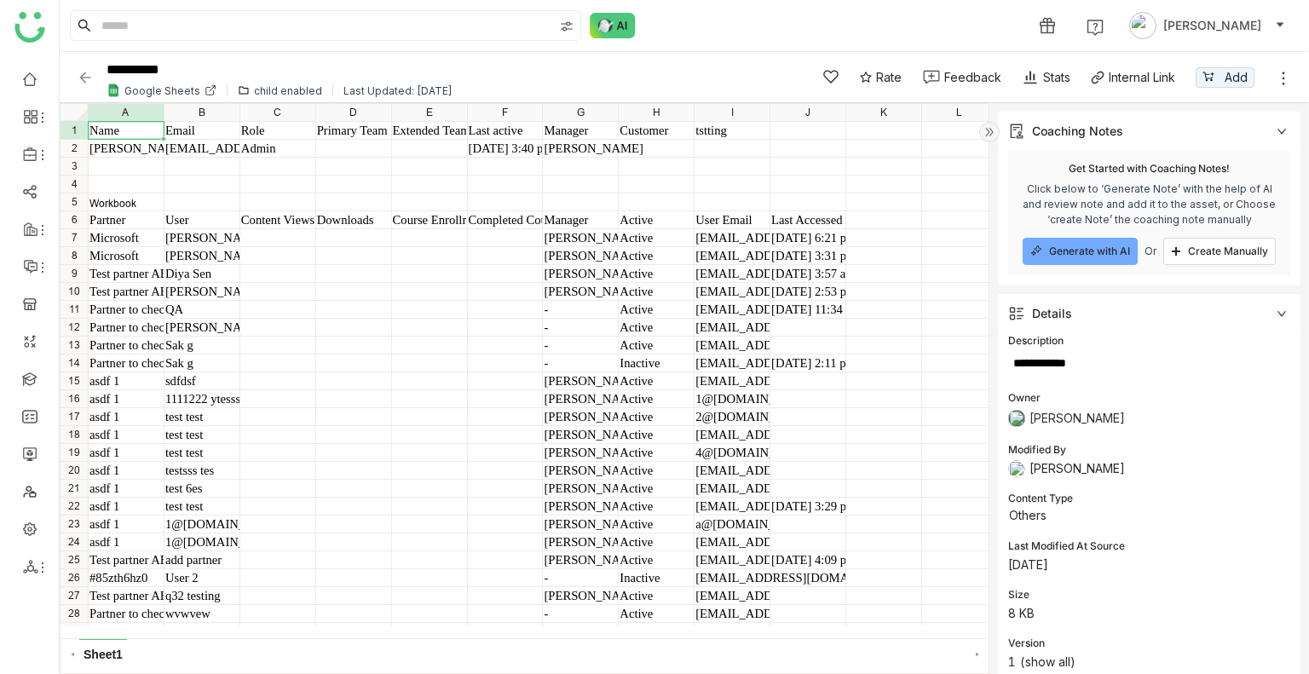
click at [84, 69] on img at bounding box center [85, 77] width 17 height 17
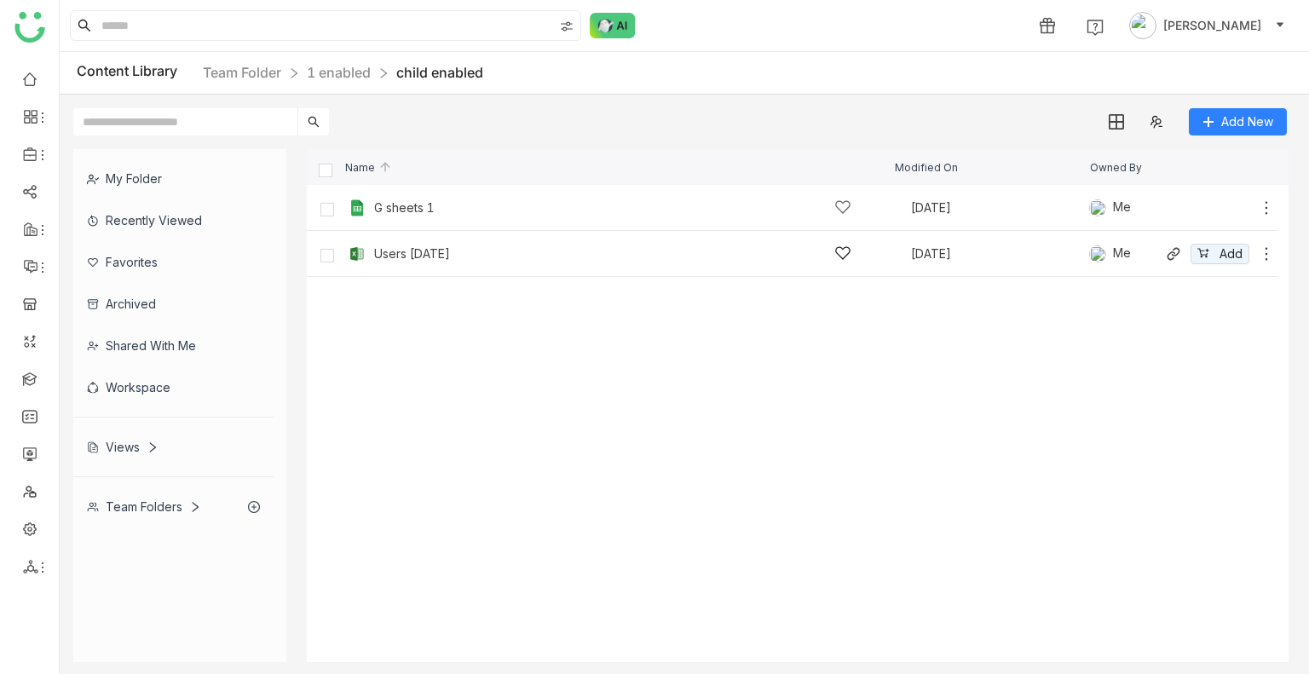
click at [468, 245] on div "Users [DATE]" at bounding box center [612, 254] width 477 height 18
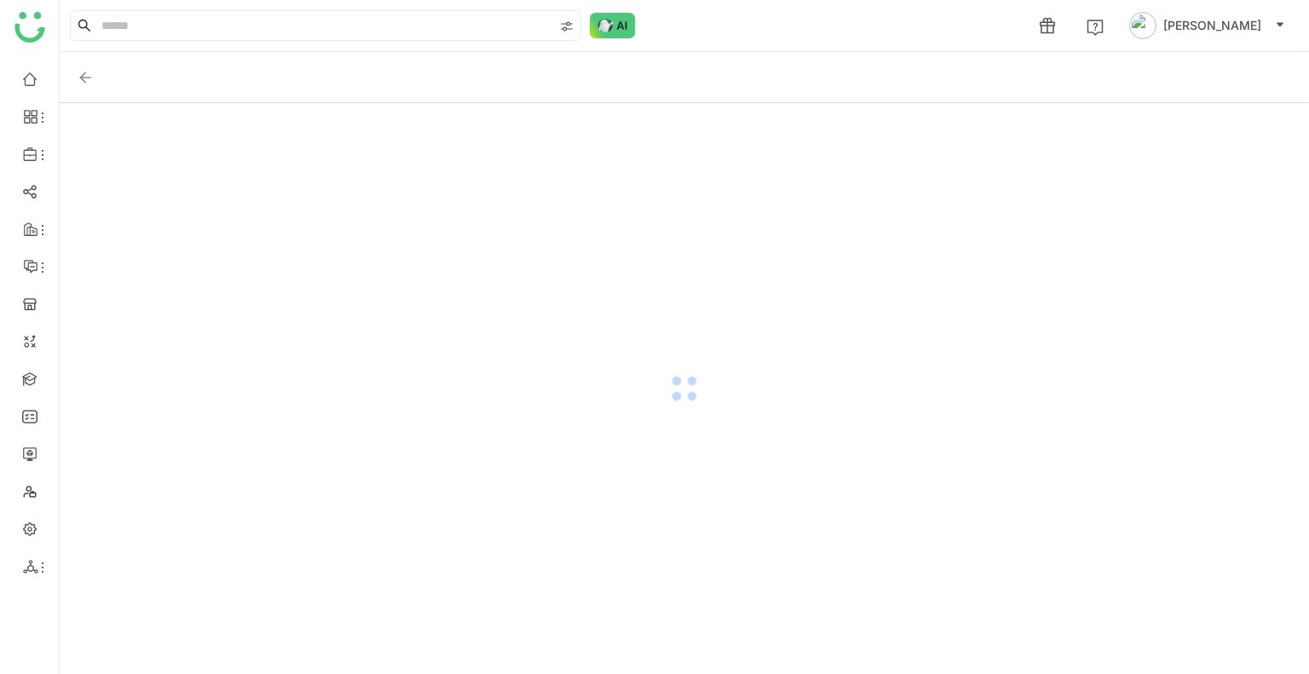
click at [468, 245] on div at bounding box center [685, 388] width 1250 height 571
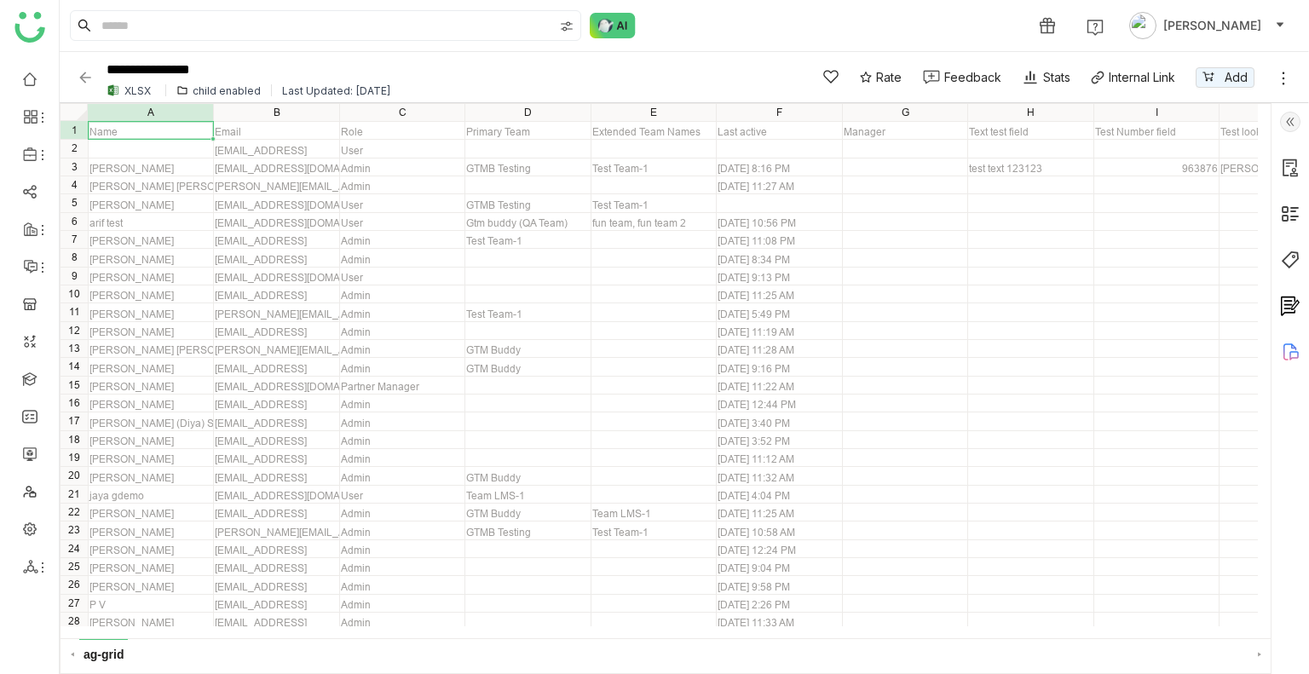
click at [1281, 125] on img at bounding box center [1290, 122] width 20 height 20
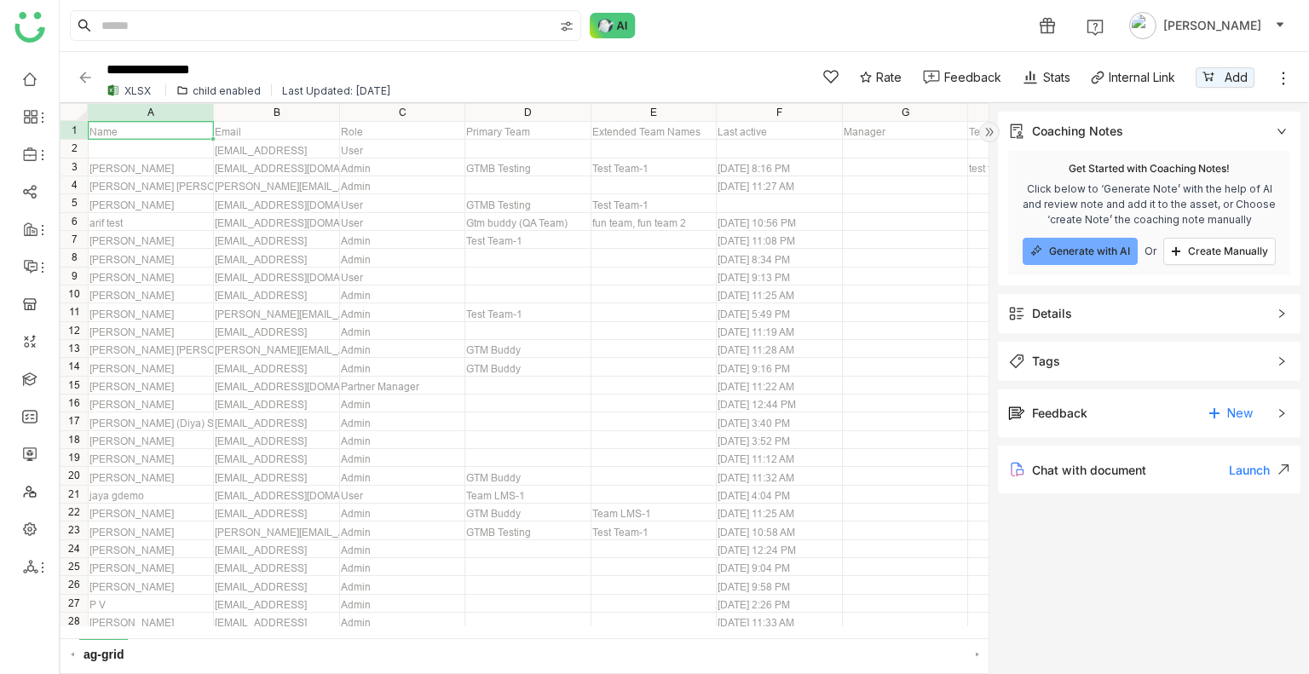
click at [1032, 325] on div "Details" at bounding box center [1149, 313] width 303 height 39
